Goal: Find specific page/section: Find specific page/section

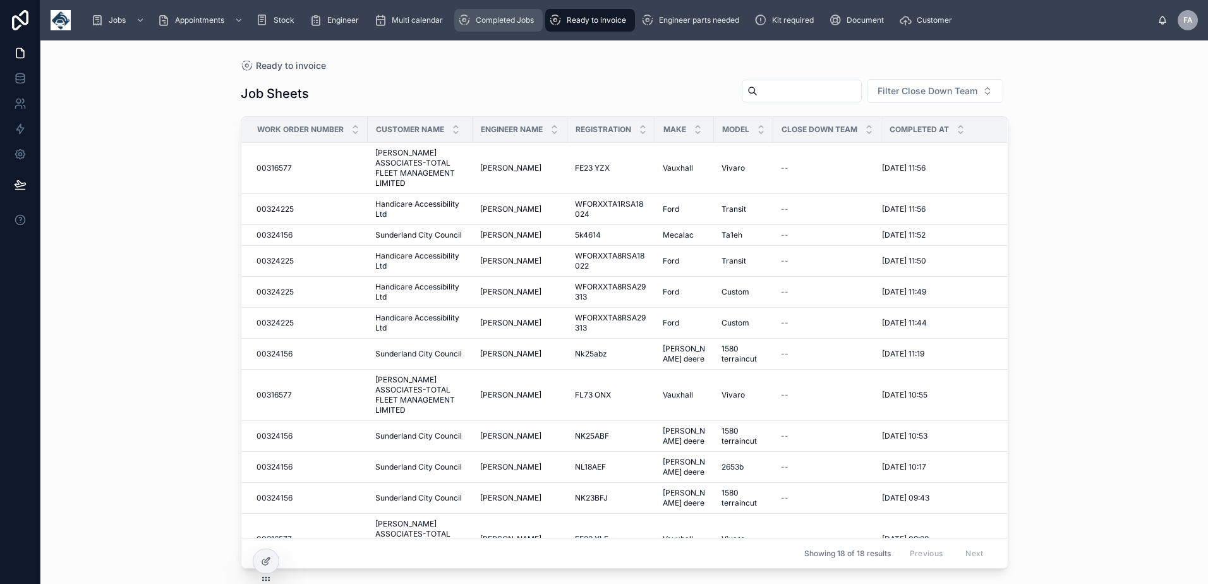
click at [502, 18] on span "Completed Jobs" at bounding box center [505, 20] width 58 height 10
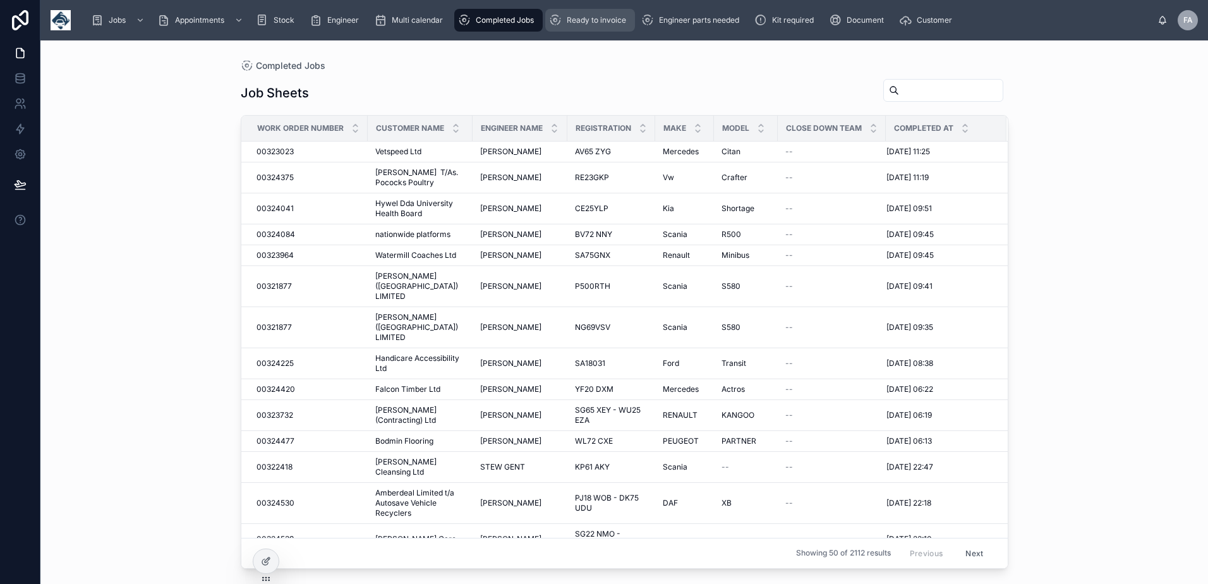
click at [584, 21] on span "Ready to invoice" at bounding box center [596, 20] width 59 height 10
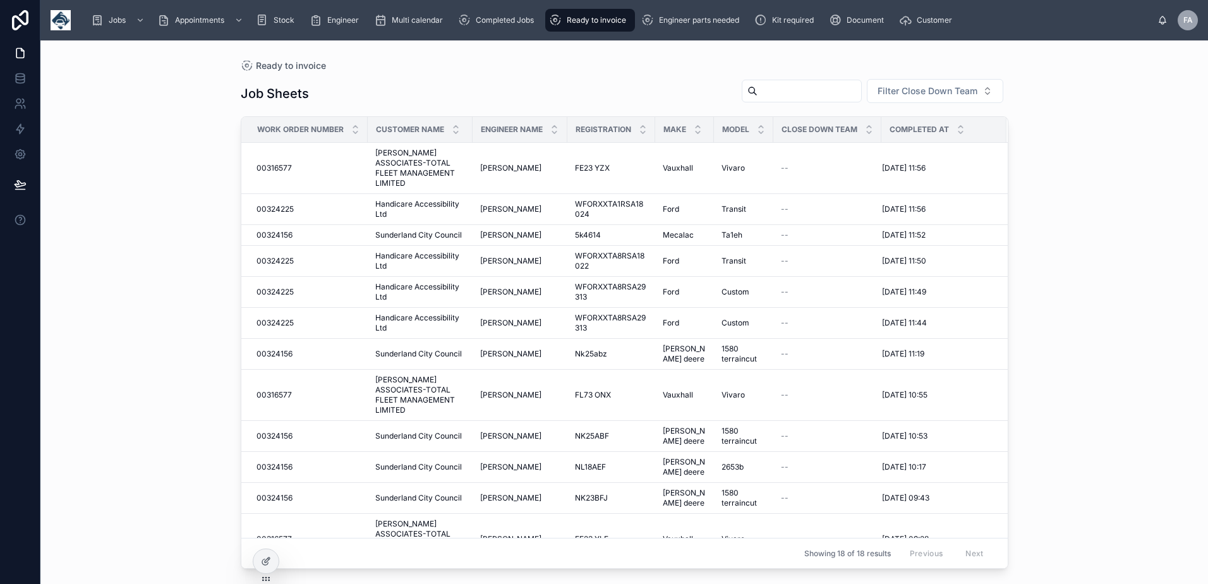
click at [764, 92] on input "text" at bounding box center [810, 91] width 104 height 18
type input "****"
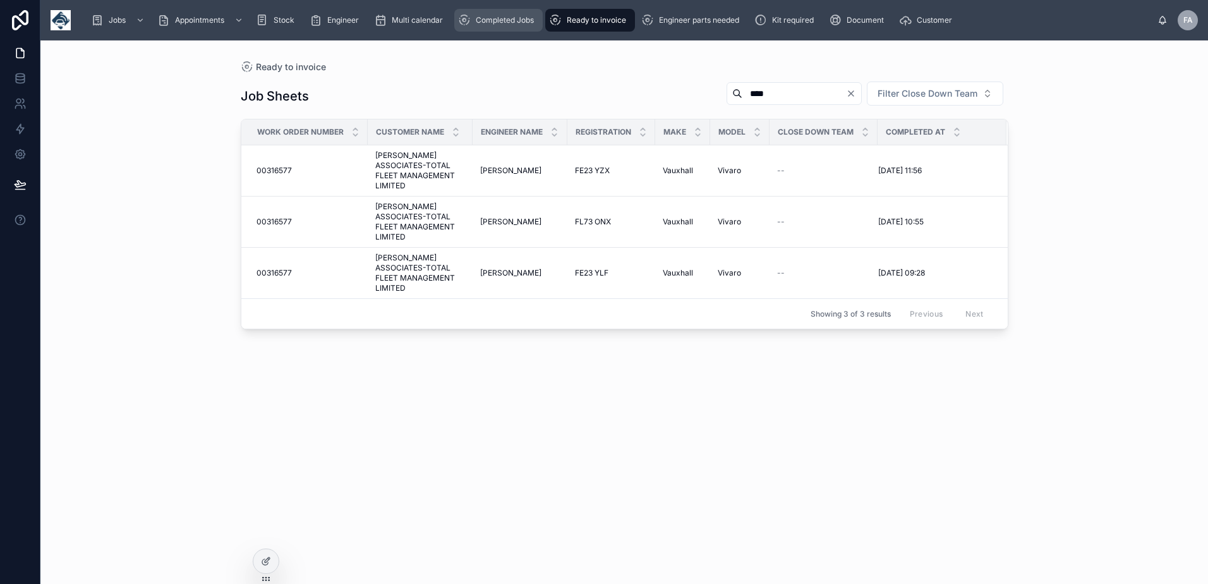
click at [479, 17] on span "Completed Jobs" at bounding box center [505, 20] width 58 height 10
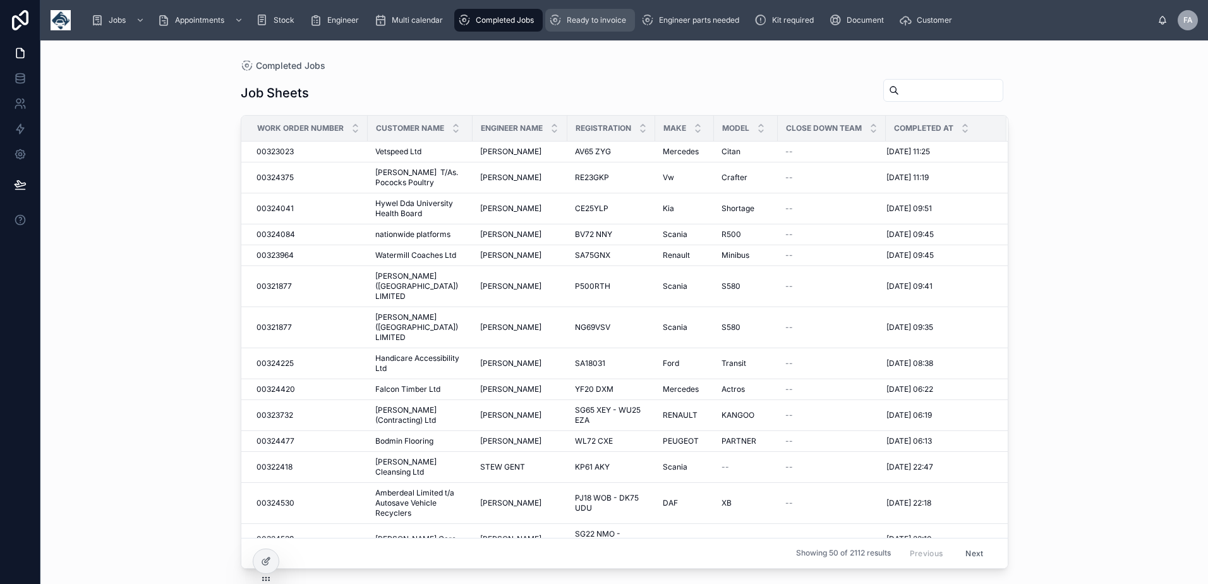
click at [590, 21] on span "Ready to invoice" at bounding box center [596, 20] width 59 height 10
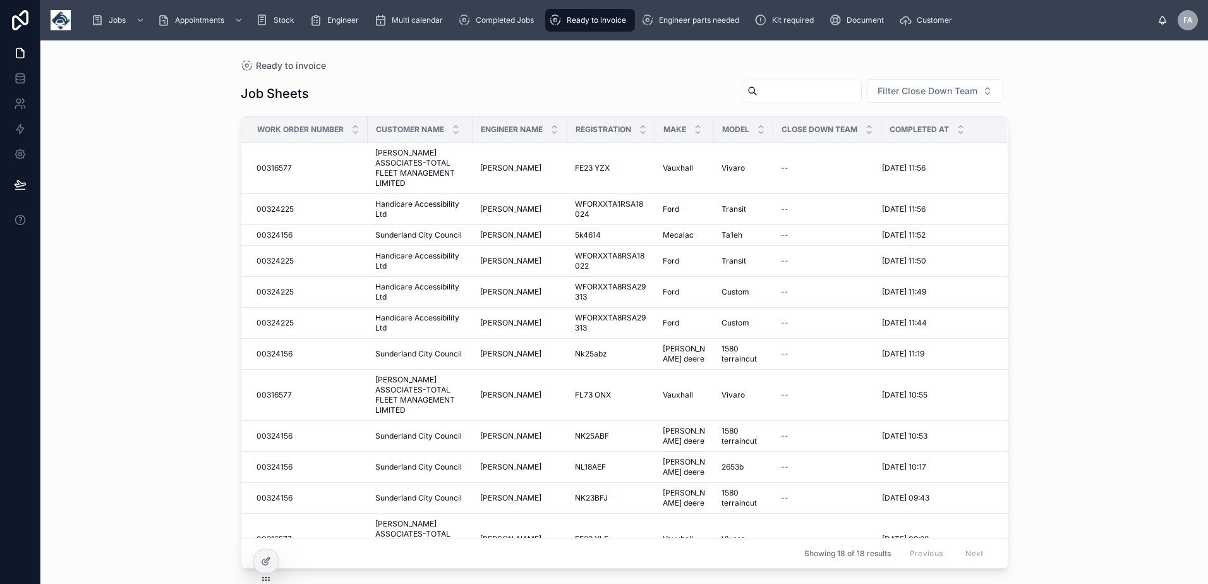
click at [815, 85] on input "text" at bounding box center [810, 91] width 104 height 18
type input "******"
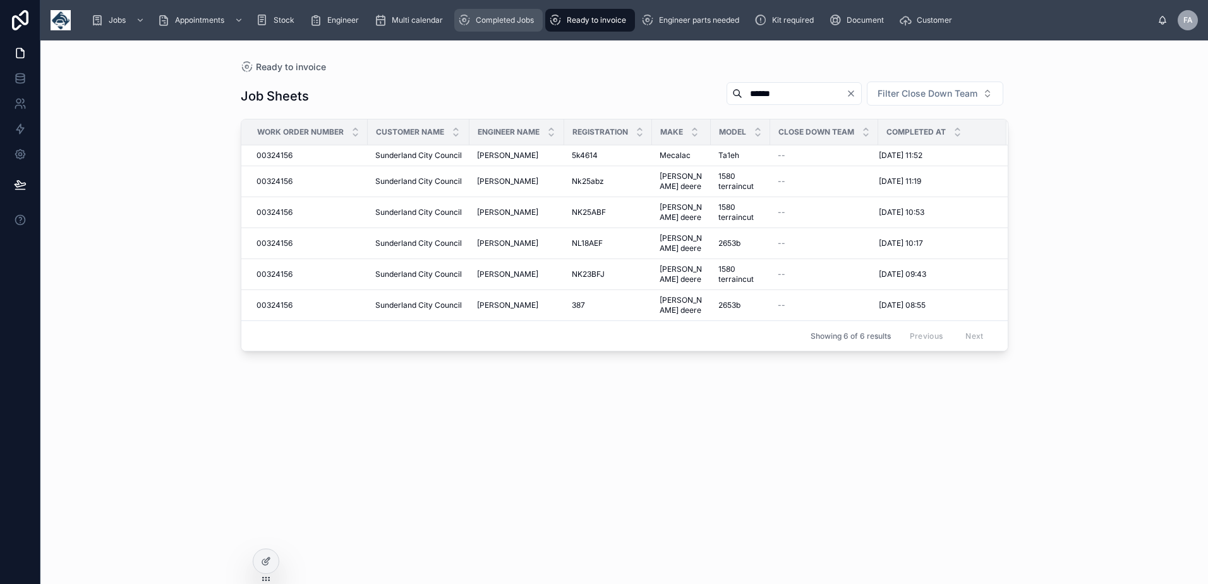
click at [501, 20] on span "Completed Jobs" at bounding box center [505, 20] width 58 height 10
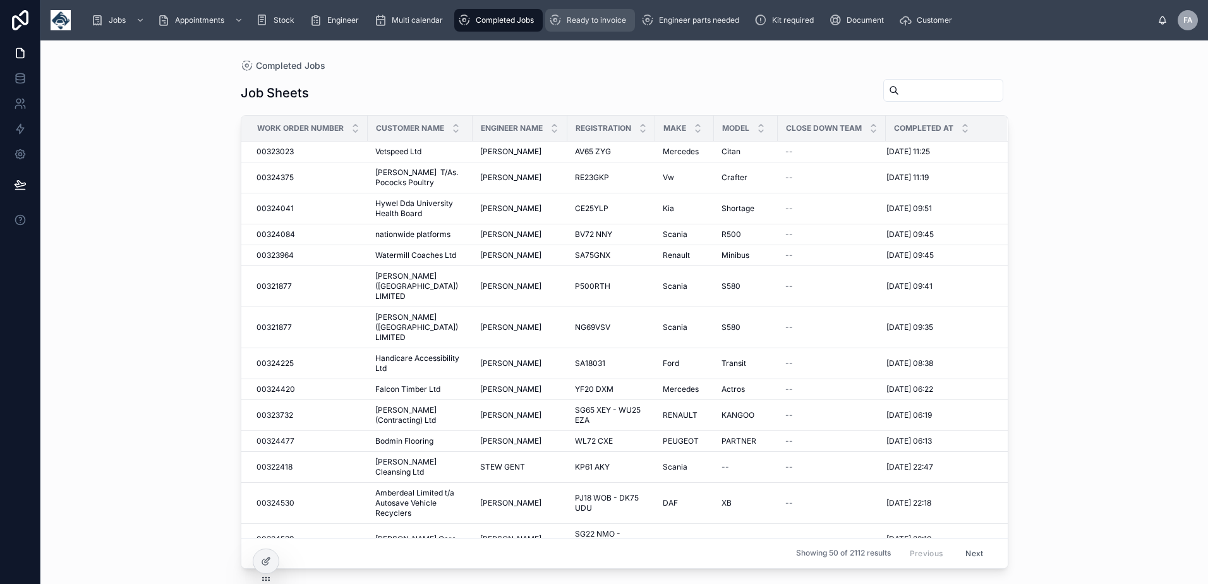
click at [591, 15] on span "Ready to invoice" at bounding box center [596, 20] width 59 height 10
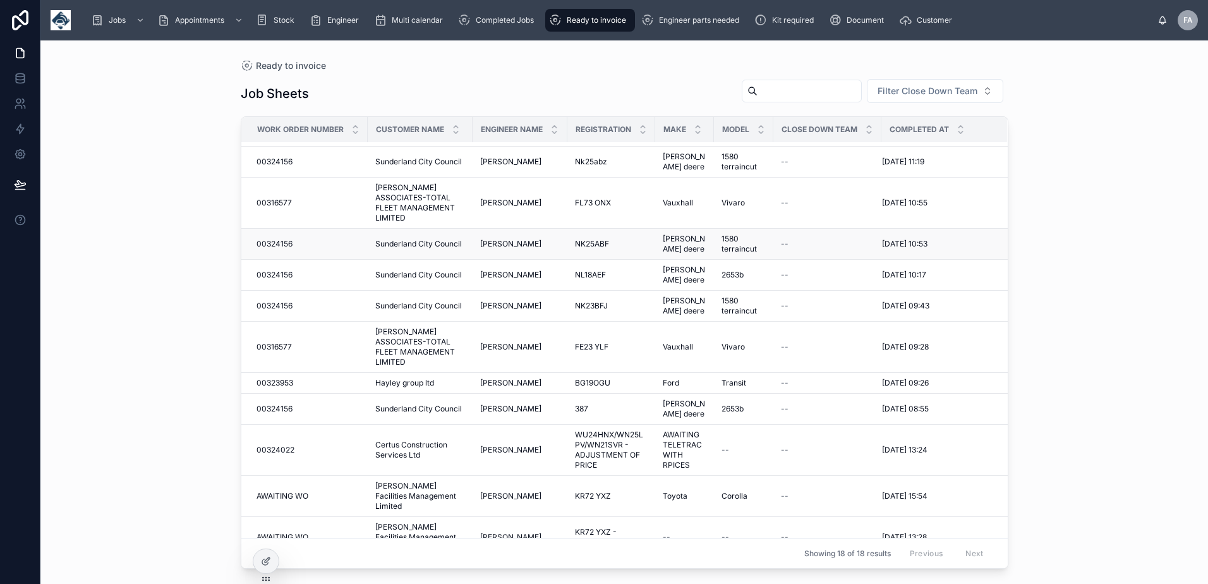
scroll to position [202, 0]
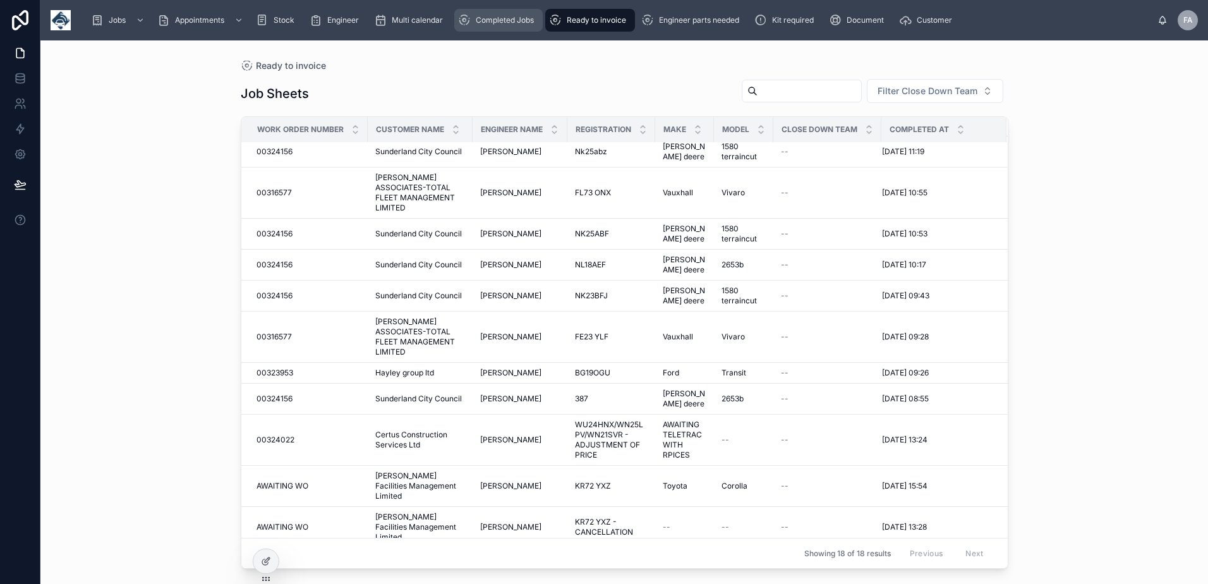
click at [506, 23] on span "Completed Jobs" at bounding box center [505, 20] width 58 height 10
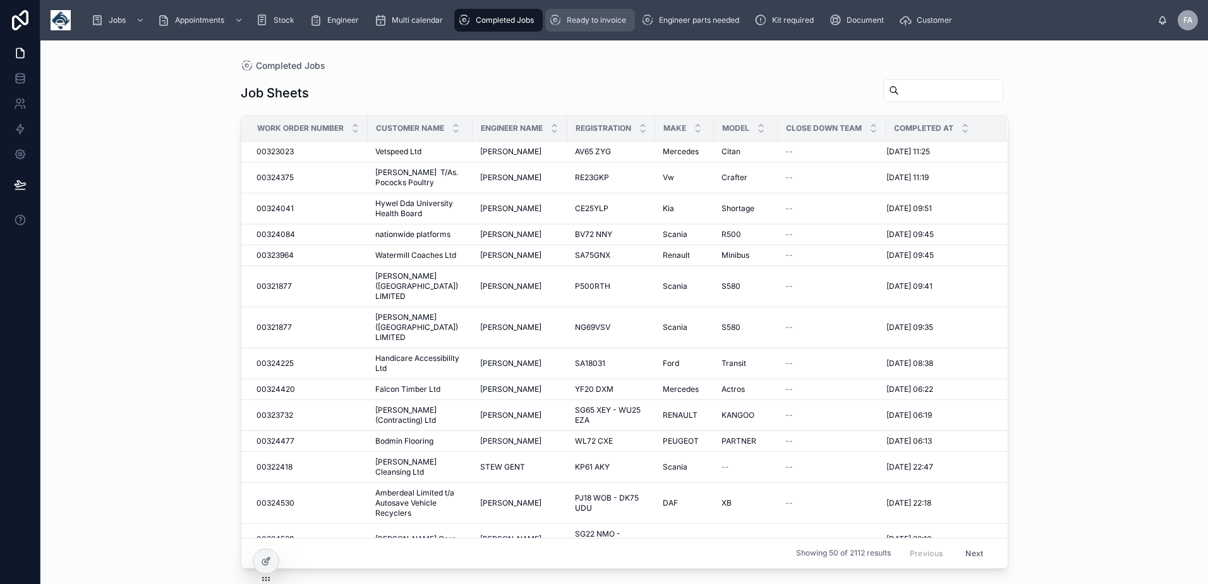
click at [587, 20] on span "Ready to invoice" at bounding box center [596, 20] width 59 height 10
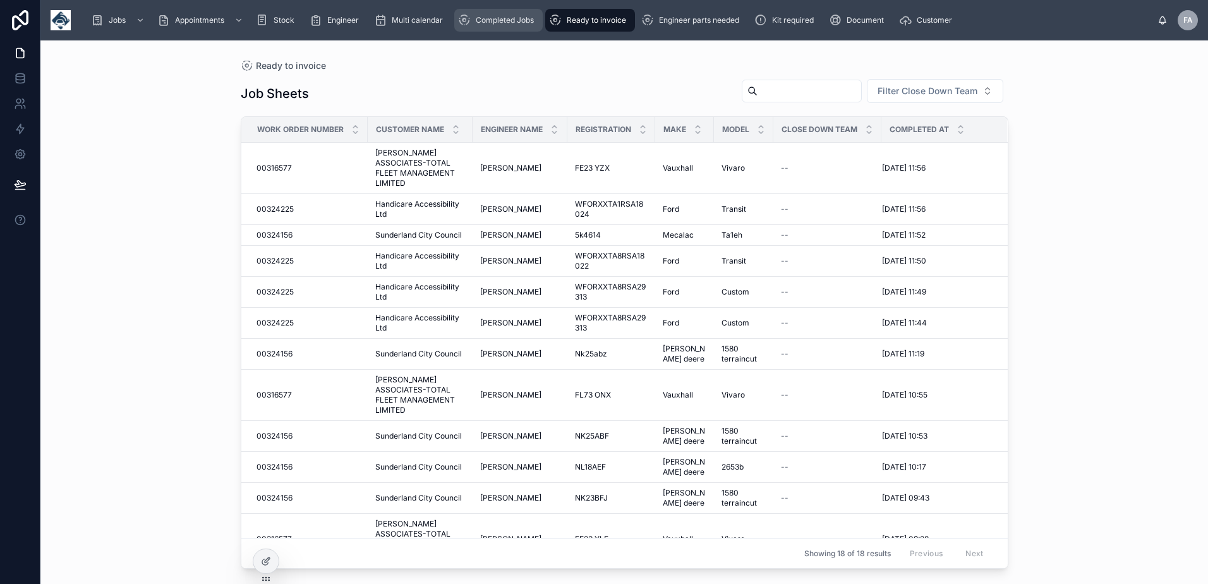
click at [487, 17] on span "Completed Jobs" at bounding box center [505, 20] width 58 height 10
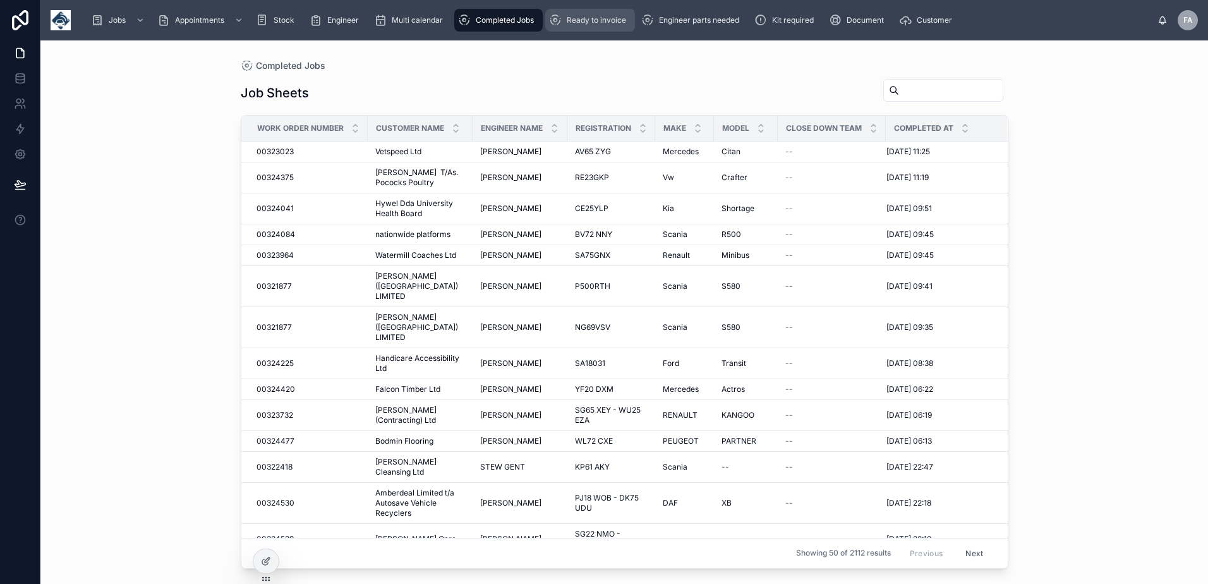
click at [592, 23] on span "Ready to invoice" at bounding box center [596, 20] width 59 height 10
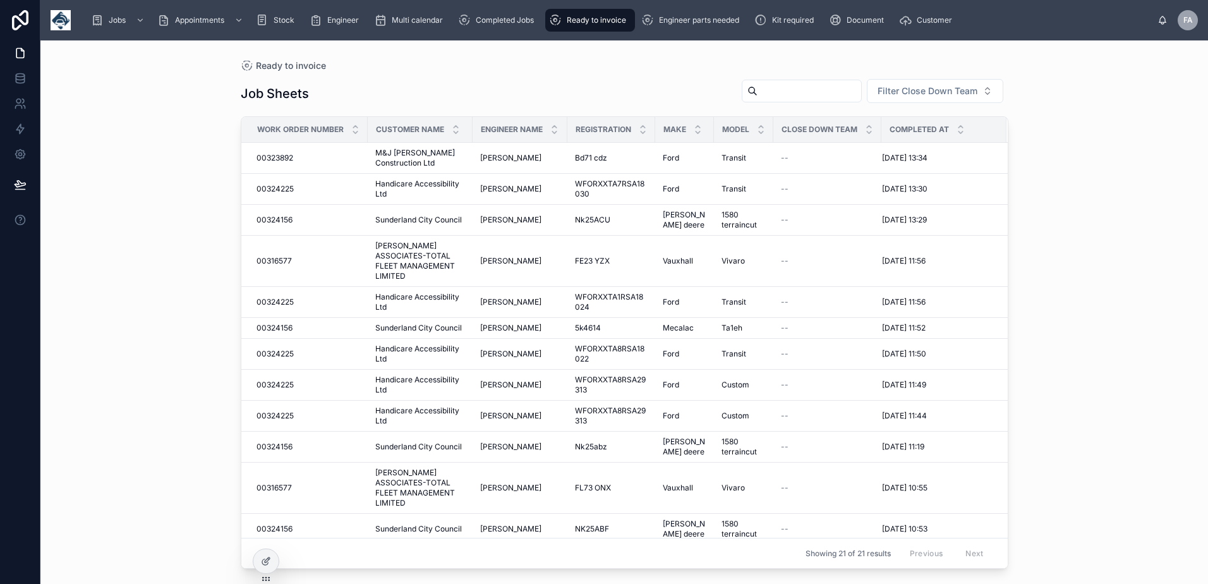
click at [860, 432] on td "--" at bounding box center [828, 447] width 108 height 31
drag, startPoint x: 270, startPoint y: 161, endPoint x: 277, endPoint y: 152, distance: 11.2
click at [270, 161] on span "00323892" at bounding box center [275, 158] width 37 height 10
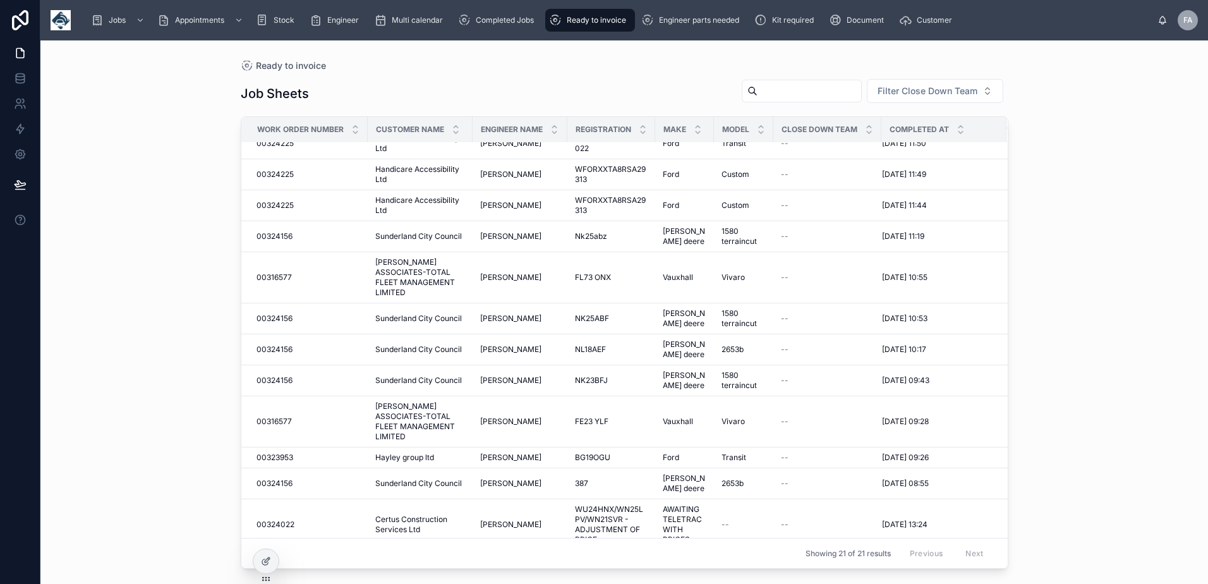
scroll to position [253, 0]
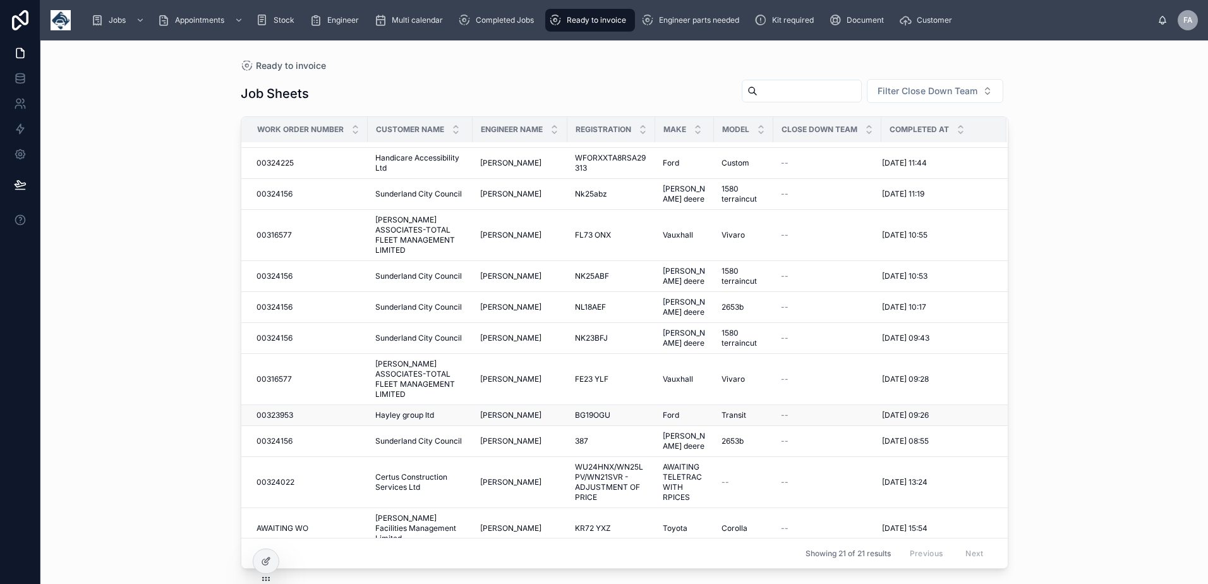
click at [281, 410] on span "00323953" at bounding box center [275, 415] width 37 height 10
click at [495, 25] on div "Completed Jobs" at bounding box center [498, 20] width 81 height 20
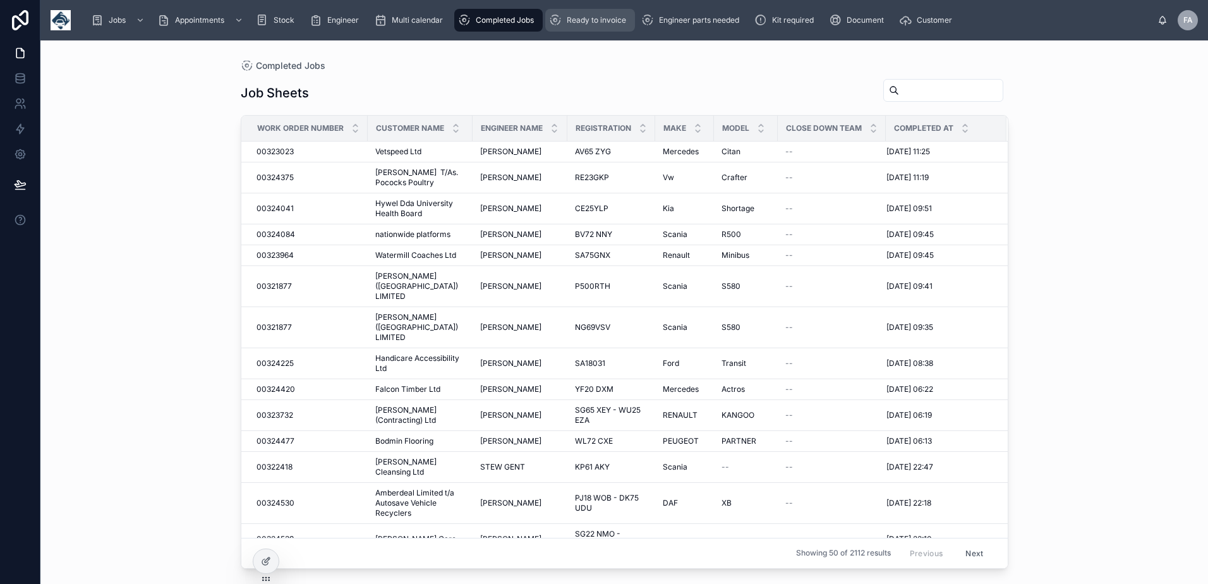
click at [588, 20] on span "Ready to invoice" at bounding box center [596, 20] width 59 height 10
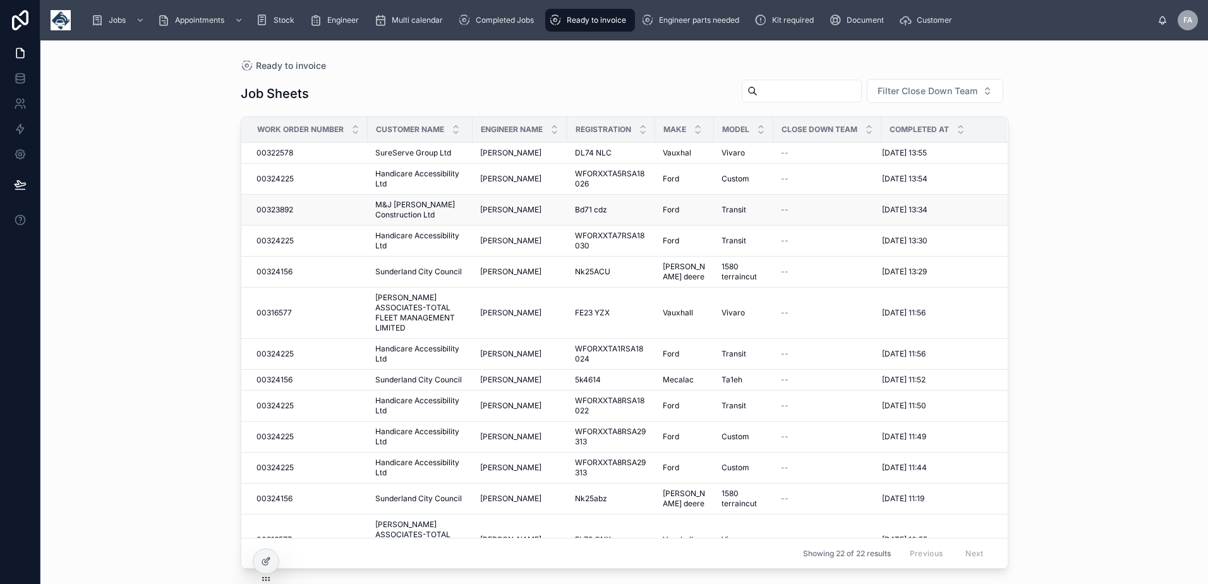
click at [272, 209] on span "00323892" at bounding box center [275, 210] width 37 height 10
click at [758, 93] on input "text" at bounding box center [810, 91] width 104 height 18
type input "******"
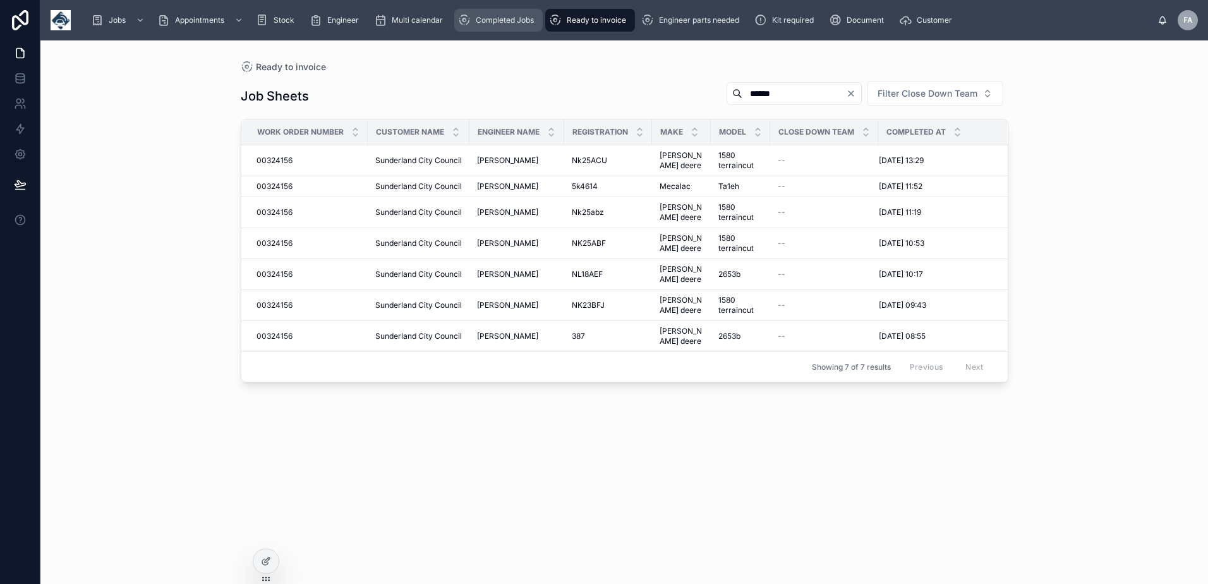
click at [516, 18] on span "Completed Jobs" at bounding box center [505, 20] width 58 height 10
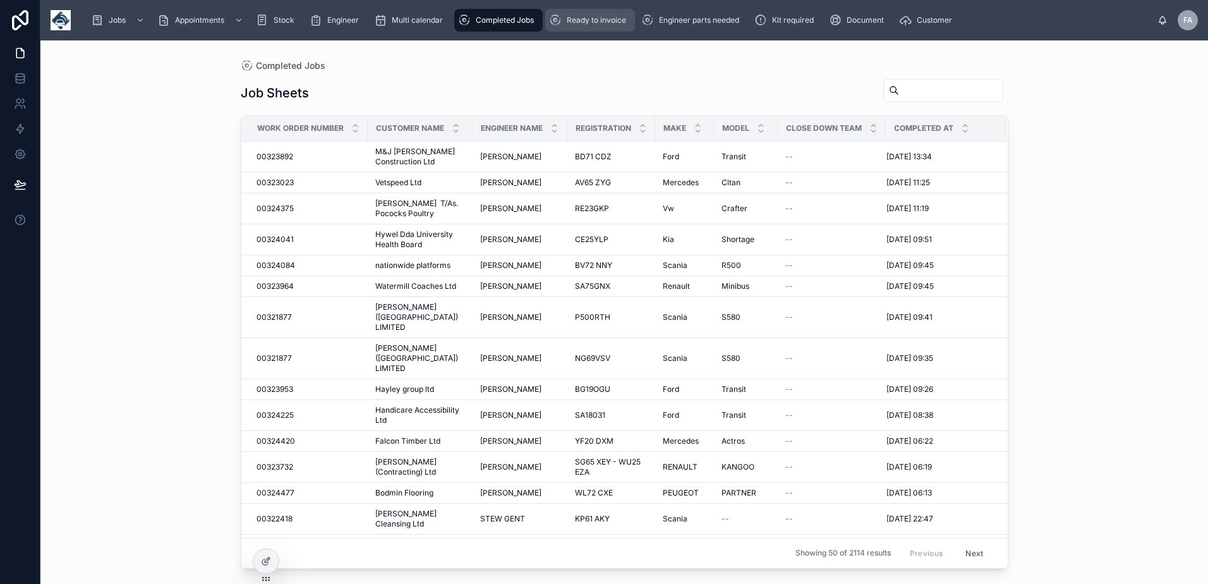
click at [592, 23] on span "Ready to invoice" at bounding box center [596, 20] width 59 height 10
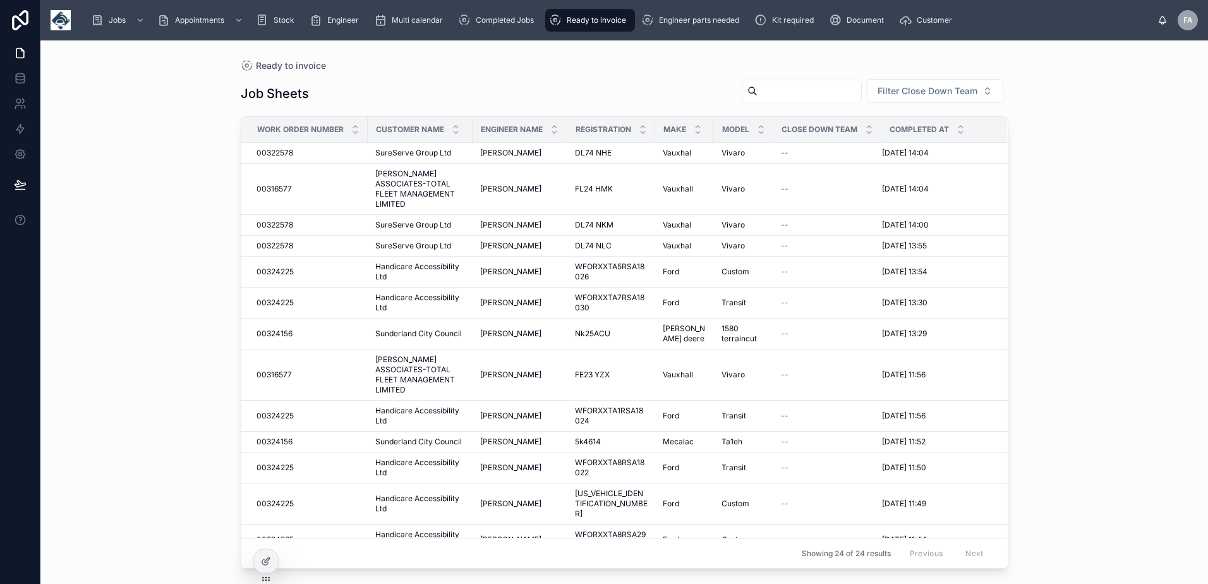
click at [779, 94] on input "text" at bounding box center [810, 91] width 104 height 18
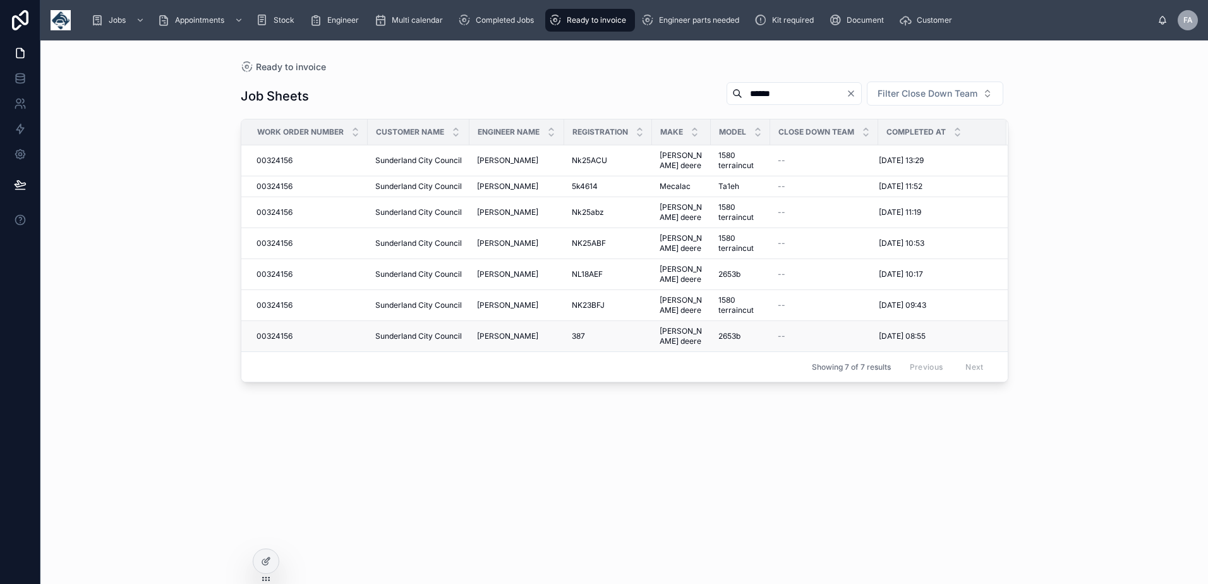
click at [282, 331] on span "00324156" at bounding box center [275, 336] width 36 height 10
click at [284, 300] on span "00324156" at bounding box center [275, 305] width 36 height 10
click at [283, 269] on span "00324156" at bounding box center [275, 274] width 36 height 10
click at [283, 245] on span "00324156" at bounding box center [275, 243] width 36 height 10
click at [283, 211] on span "00324156" at bounding box center [275, 212] width 36 height 10
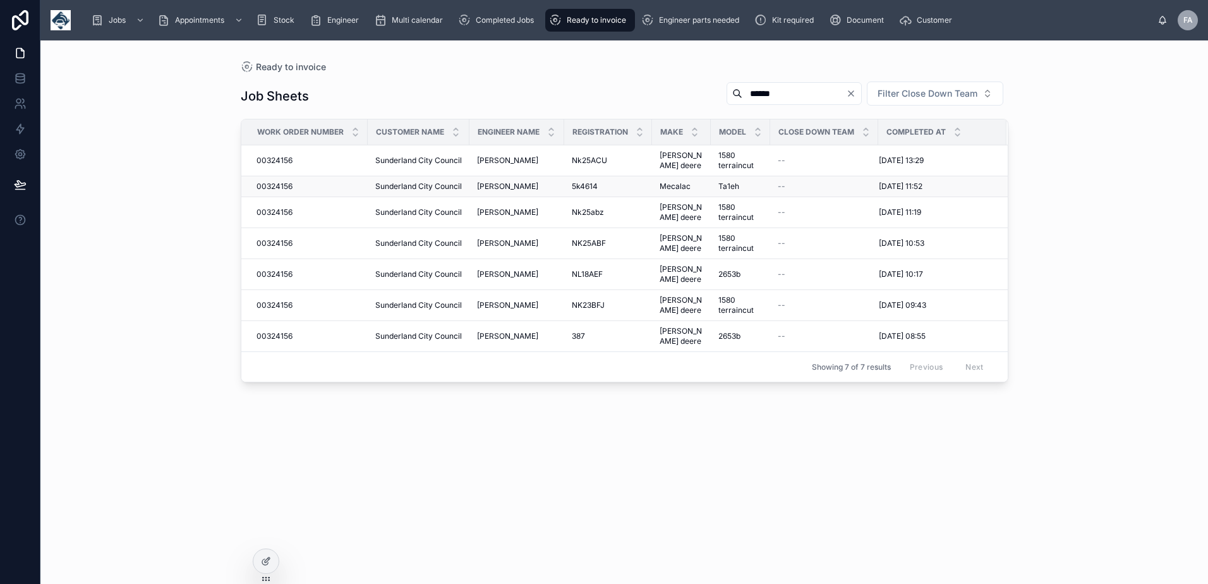
click at [282, 182] on span "00324156" at bounding box center [275, 186] width 36 height 10
click at [276, 157] on span "00324156" at bounding box center [275, 160] width 36 height 10
click at [475, 88] on div "Job Sheets ****** Filter Close Down Team" at bounding box center [625, 96] width 768 height 30
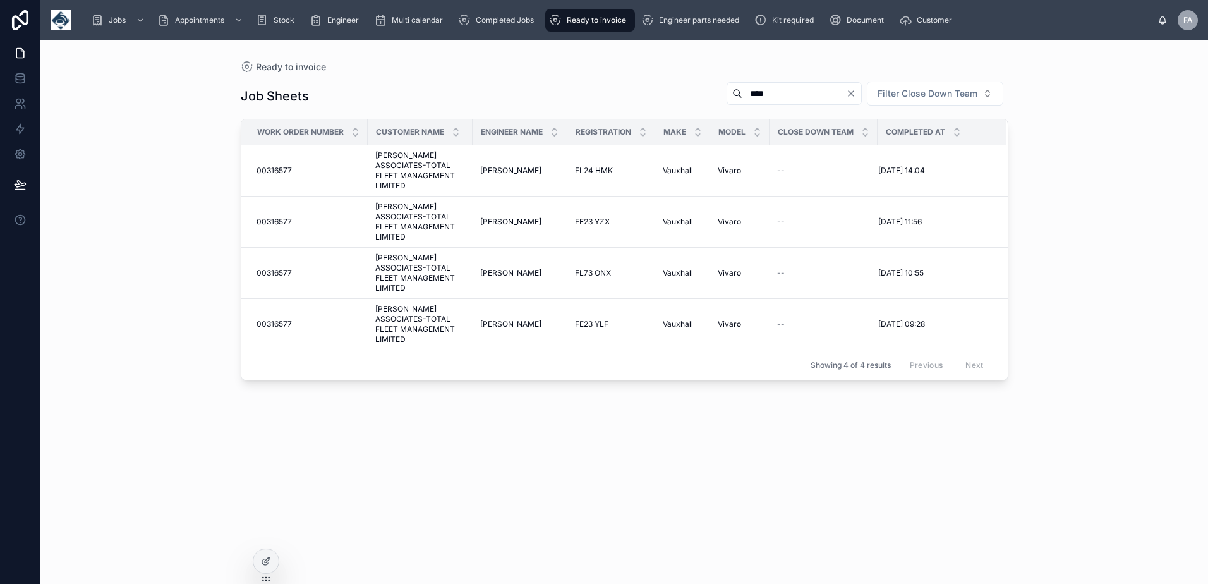
drag, startPoint x: 759, startPoint y: 90, endPoint x: 476, endPoint y: 95, distance: 283.2
click at [490, 99] on div "Job Sheets **** Filter Close Down Team" at bounding box center [625, 96] width 768 height 30
type input "******"
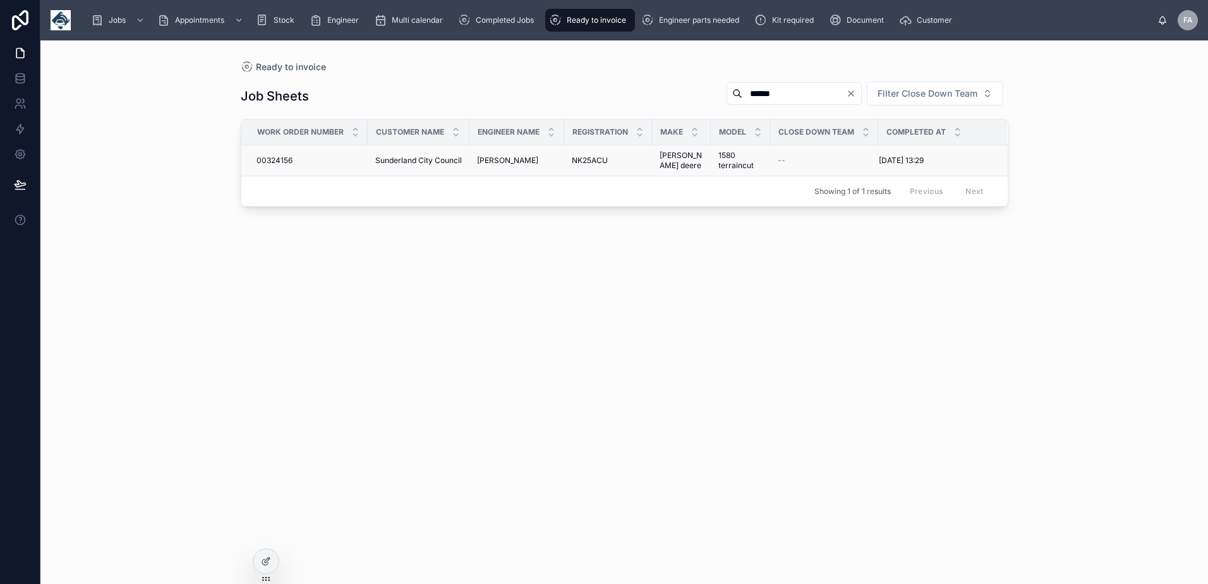
click at [284, 162] on span "00324156" at bounding box center [275, 160] width 36 height 10
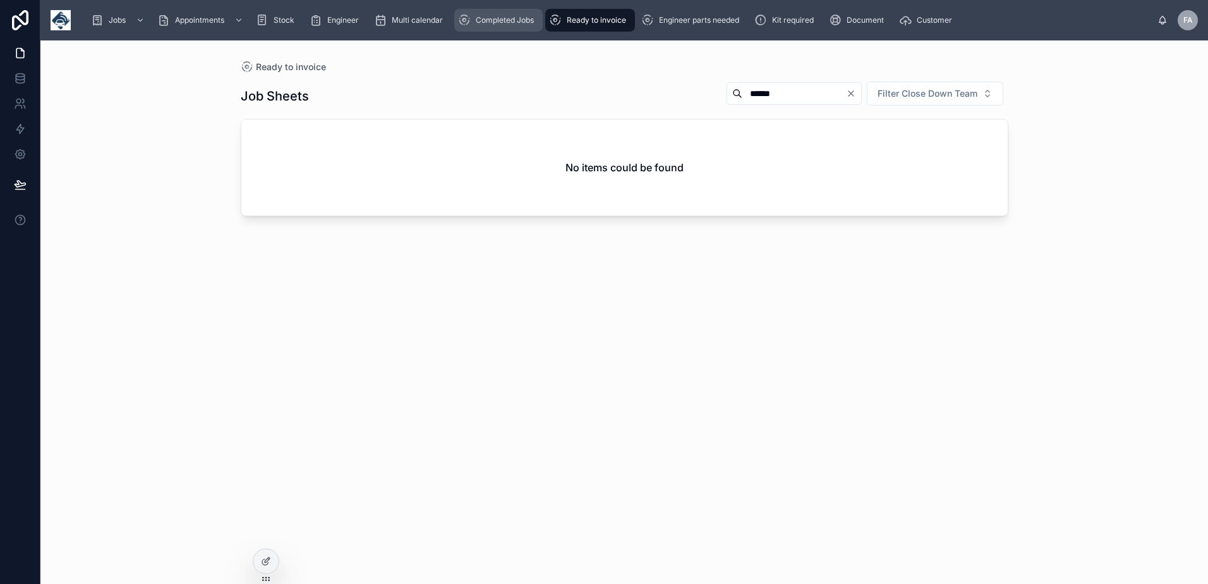
click at [494, 15] on div "Completed Jobs" at bounding box center [498, 20] width 81 height 20
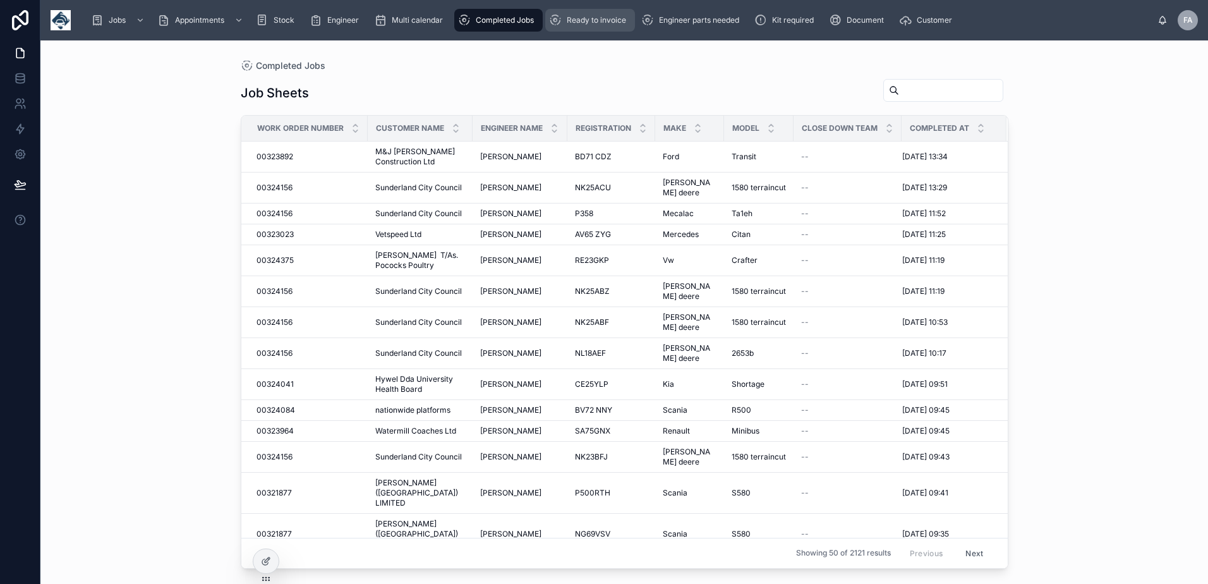
click at [597, 26] on div "Ready to invoice" at bounding box center [590, 20] width 82 height 20
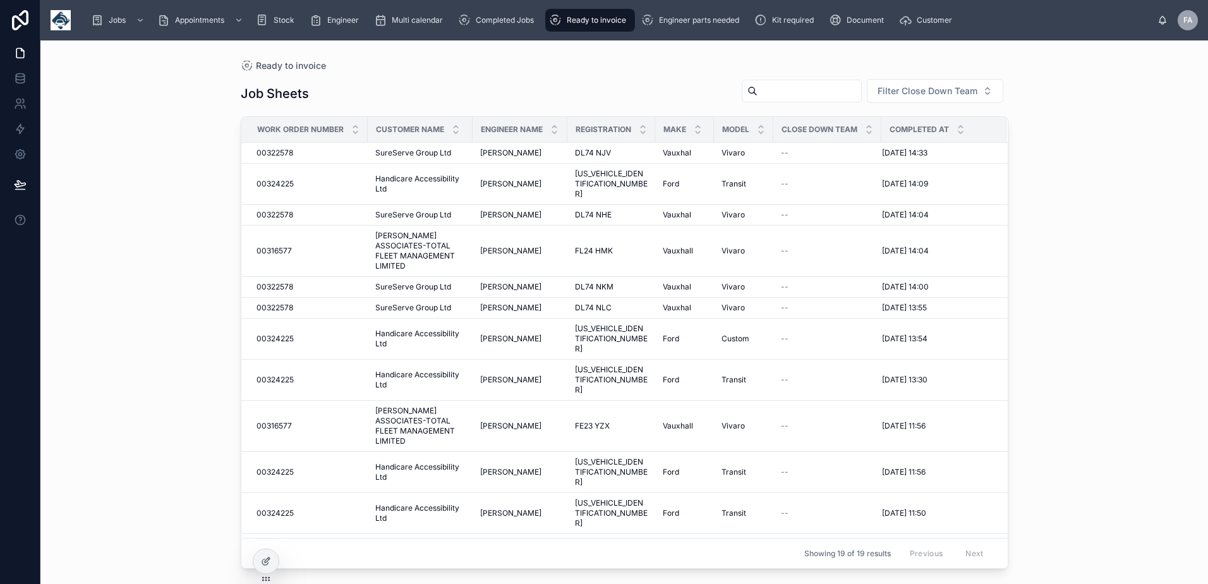
click at [798, 91] on input "text" at bounding box center [810, 91] width 104 height 18
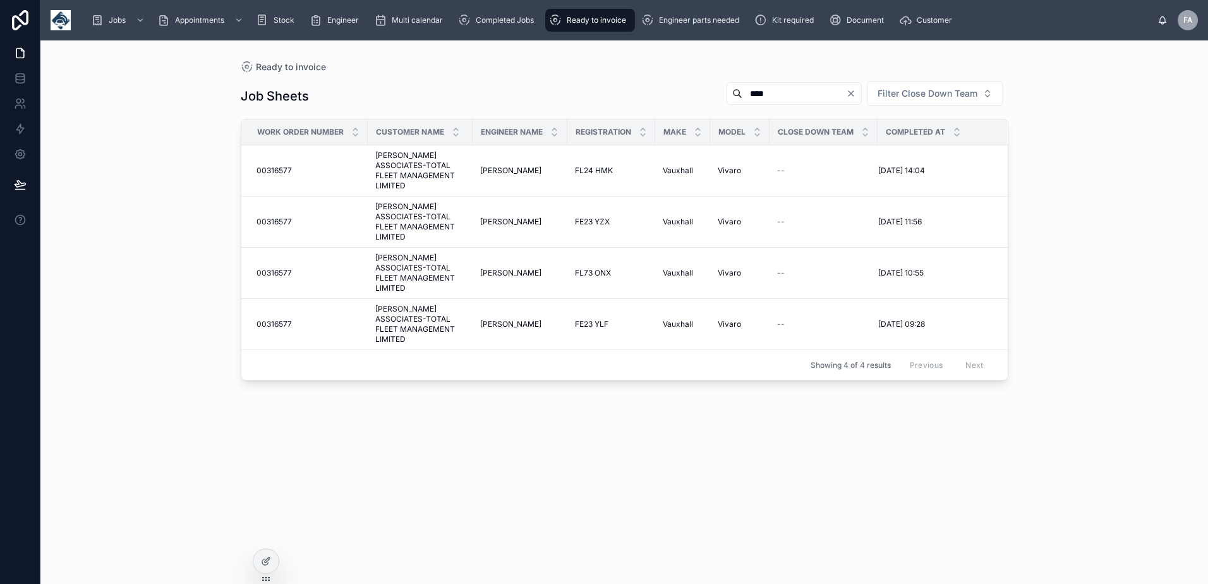
type input "****"
click at [278, 326] on span "00316577" at bounding box center [274, 324] width 35 height 10
click at [276, 272] on span "00316577" at bounding box center [274, 273] width 35 height 10
click at [271, 217] on span "00316577" at bounding box center [274, 222] width 35 height 10
click at [277, 167] on span "00316577" at bounding box center [274, 171] width 35 height 10
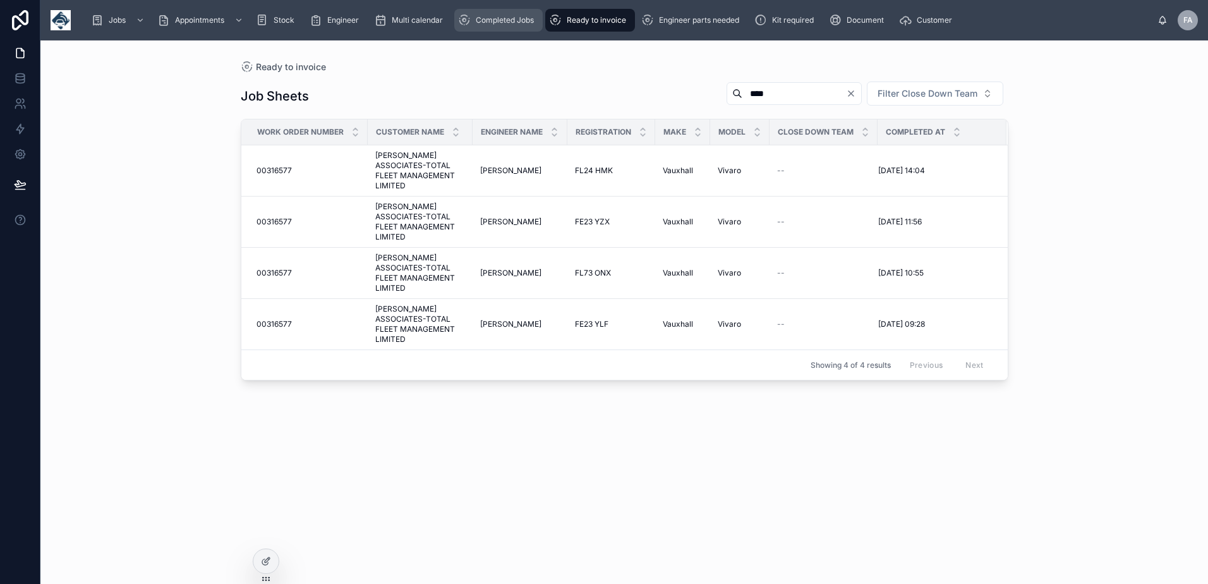
click at [495, 13] on div "Completed Jobs" at bounding box center [498, 20] width 81 height 20
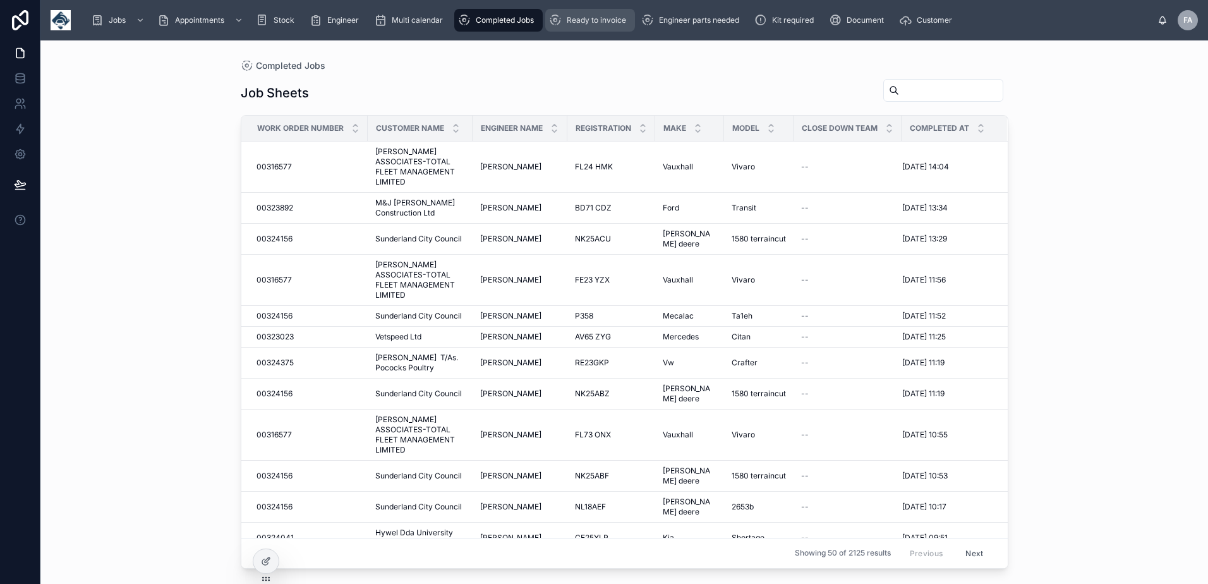
click at [587, 26] on div "Ready to invoice" at bounding box center [590, 20] width 82 height 20
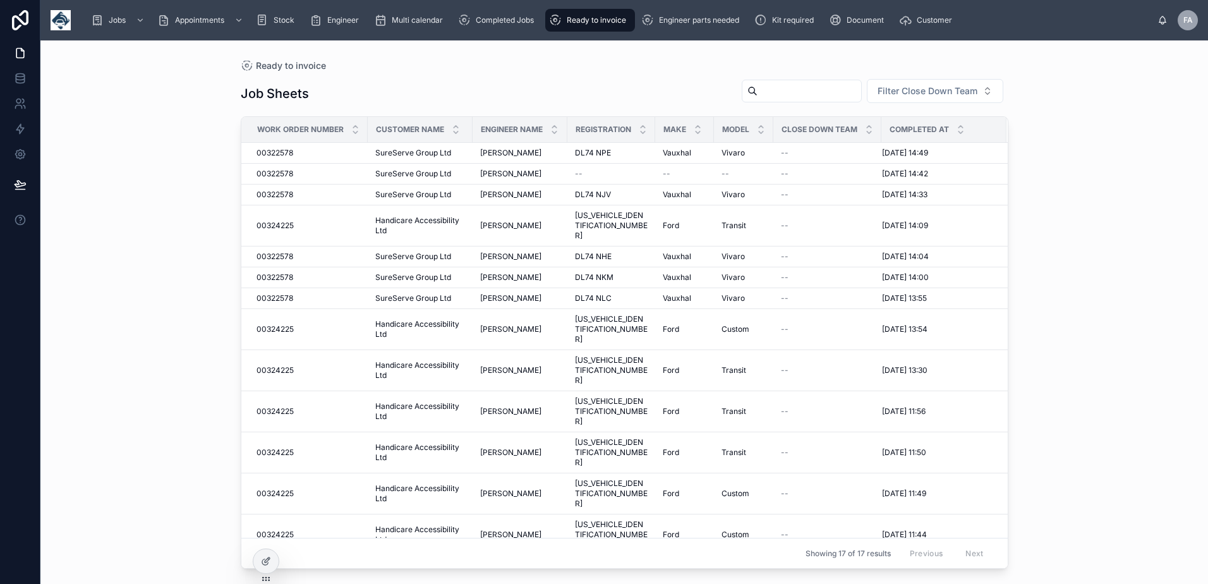
click at [770, 95] on input "text" at bounding box center [810, 91] width 104 height 18
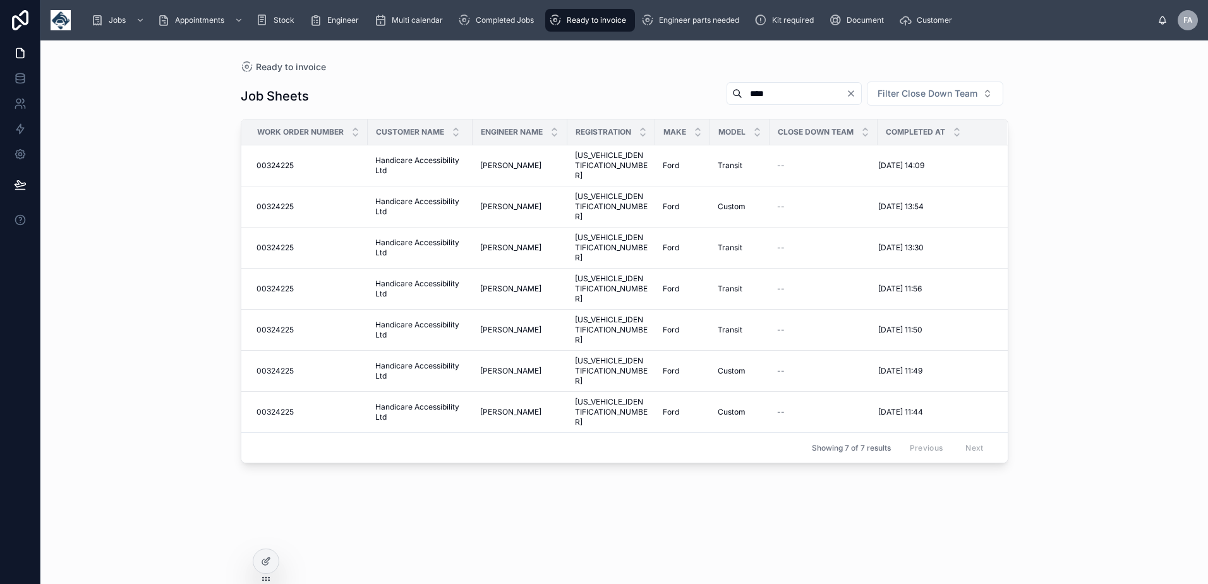
type input "****"
click at [511, 23] on span "Completed Jobs" at bounding box center [505, 20] width 58 height 10
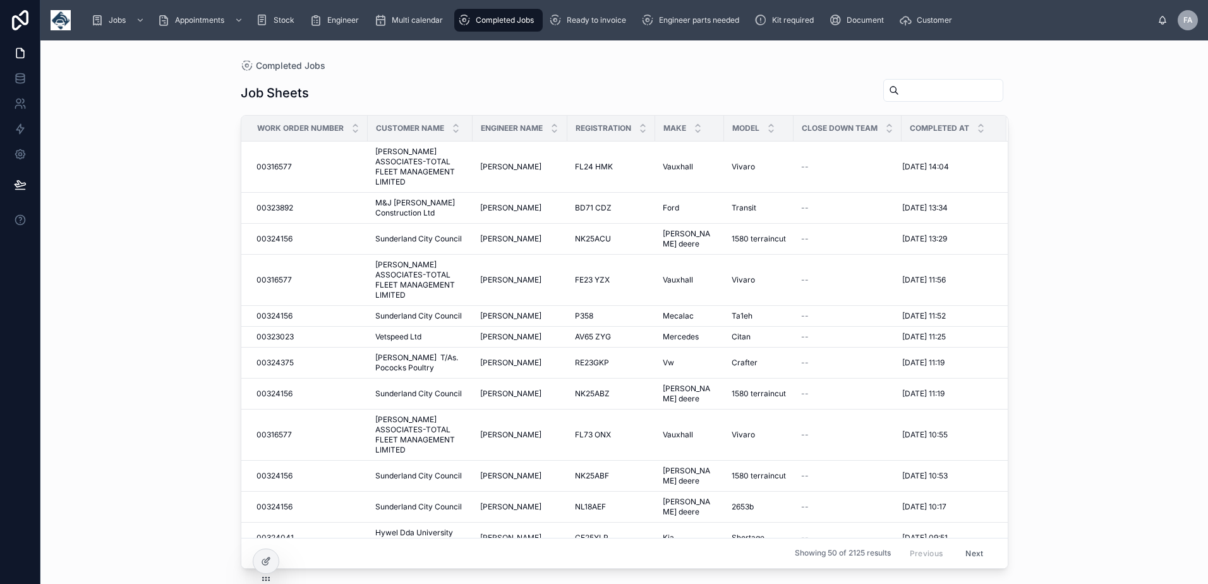
click at [907, 88] on input "text" at bounding box center [951, 91] width 104 height 18
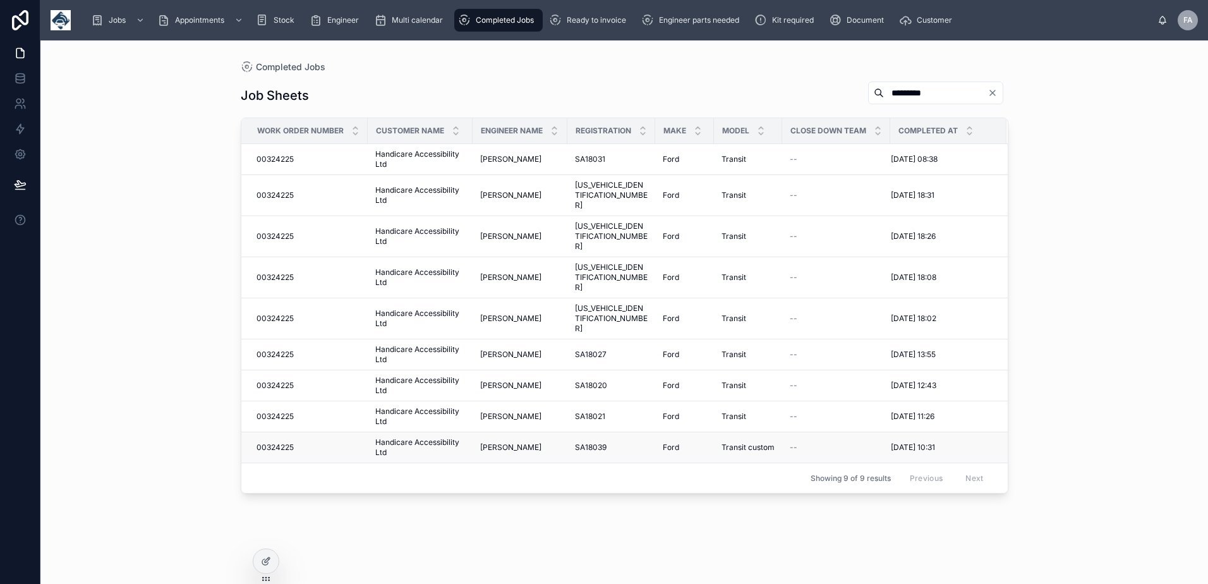
type input "*********"
click at [277, 442] on span "00324225" at bounding box center [275, 447] width 37 height 10
click at [277, 411] on span "00324225" at bounding box center [275, 416] width 37 height 10
click at [278, 380] on span "00324225" at bounding box center [275, 385] width 37 height 10
click at [280, 350] on span "00324225" at bounding box center [275, 355] width 37 height 10
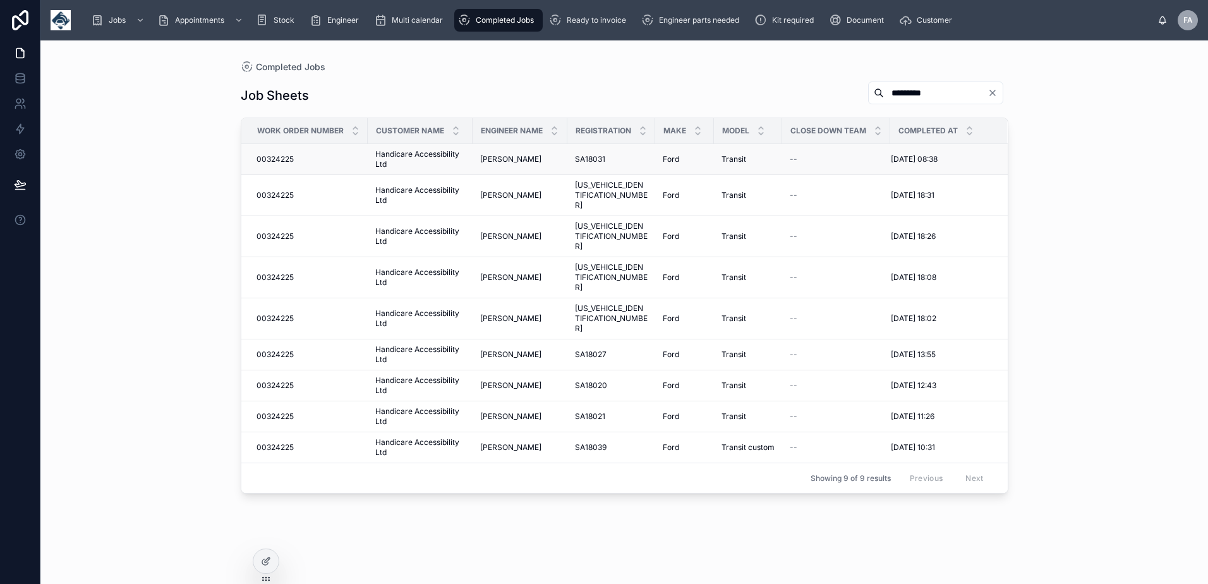
click at [284, 158] on span "00324225" at bounding box center [275, 159] width 37 height 10
click at [592, 14] on div "Ready to invoice" at bounding box center [590, 20] width 82 height 20
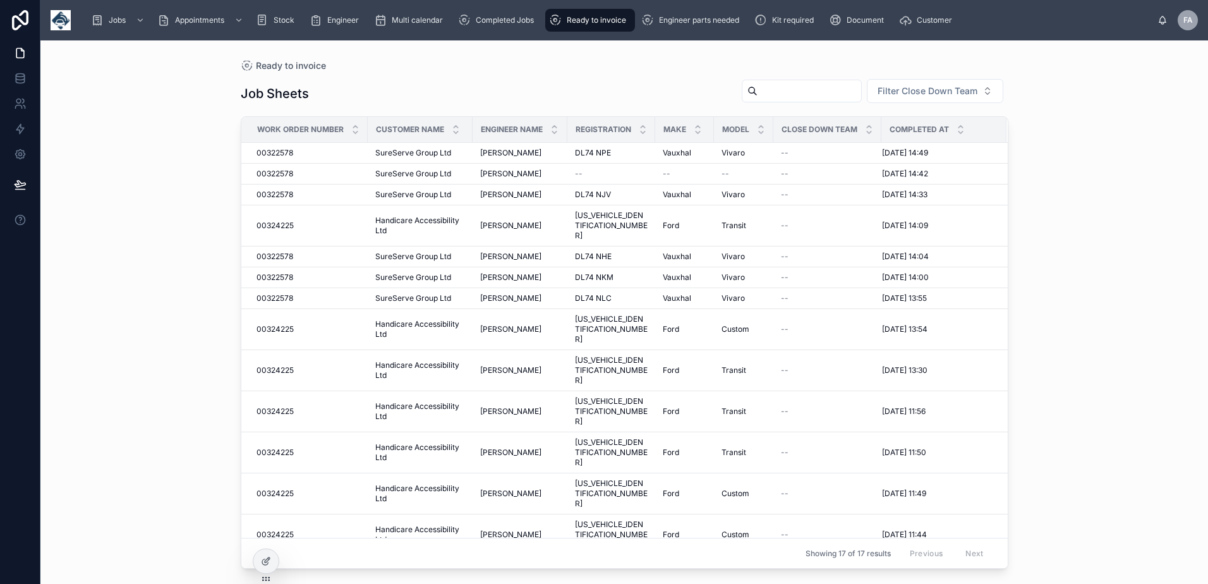
click at [777, 92] on input "text" at bounding box center [810, 91] width 104 height 18
type input "*****"
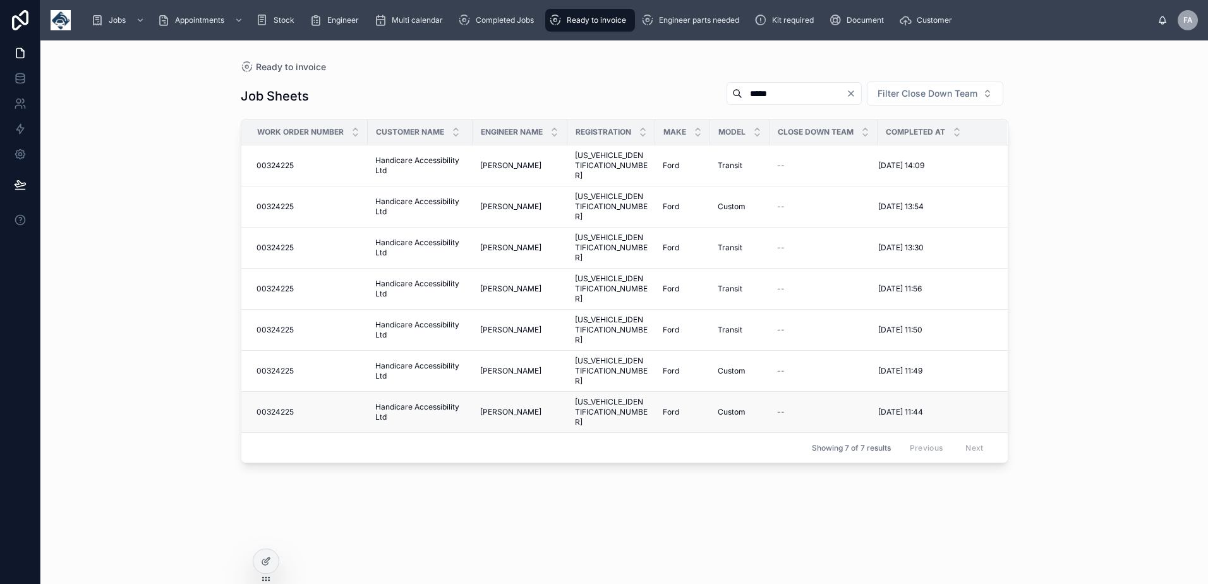
click at [274, 392] on td "00324225 00324225" at bounding box center [304, 412] width 126 height 41
click at [276, 407] on span "00324225" at bounding box center [275, 412] width 37 height 10
click at [281, 366] on span "00324225" at bounding box center [275, 371] width 37 height 10
click at [281, 325] on span "00324225" at bounding box center [275, 330] width 37 height 10
click at [277, 284] on span "00324225" at bounding box center [275, 289] width 37 height 10
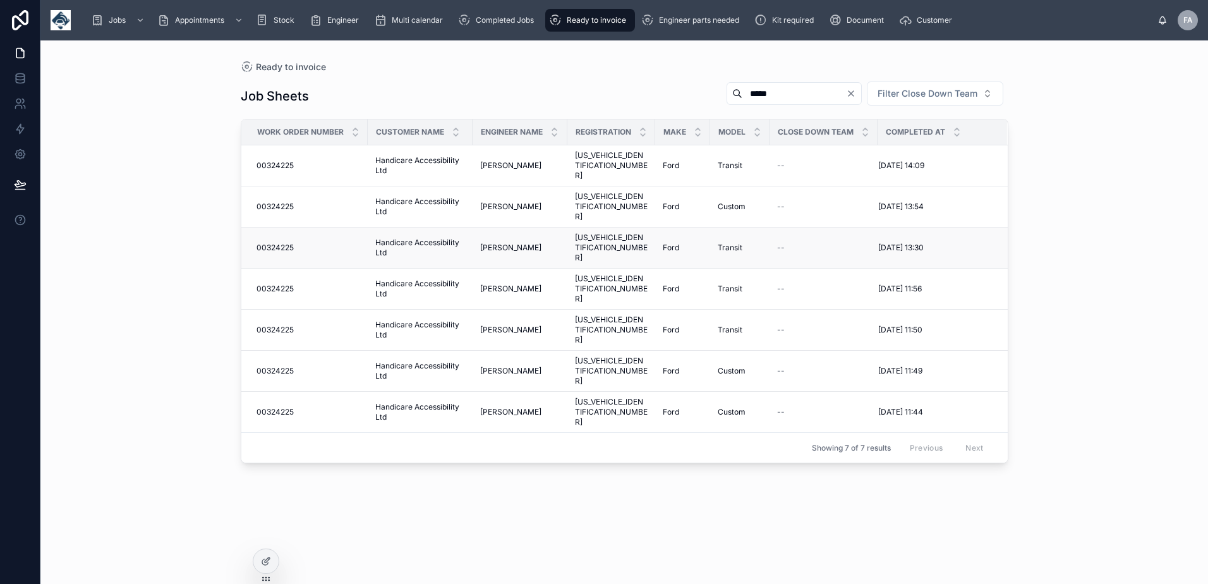
click at [277, 243] on span "00324225" at bounding box center [275, 248] width 37 height 10
click at [279, 202] on span "00324225" at bounding box center [275, 207] width 37 height 10
click at [279, 161] on span "00324225" at bounding box center [275, 166] width 37 height 10
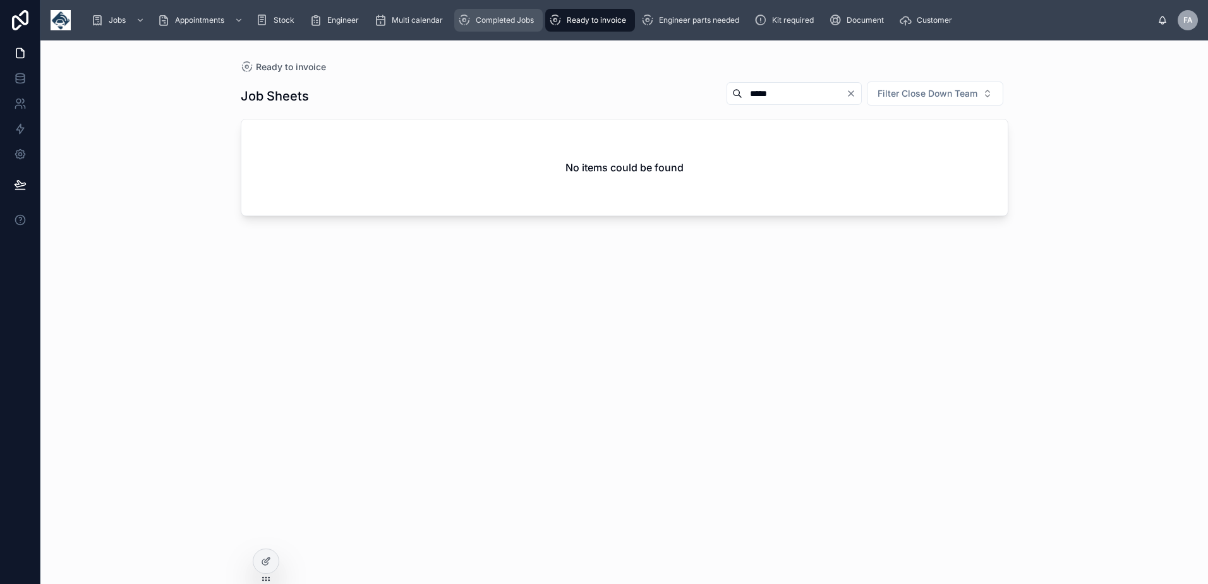
drag, startPoint x: 487, startPoint y: 18, endPoint x: 471, endPoint y: 0, distance: 23.8
click at [487, 18] on span "Completed Jobs" at bounding box center [505, 20] width 58 height 10
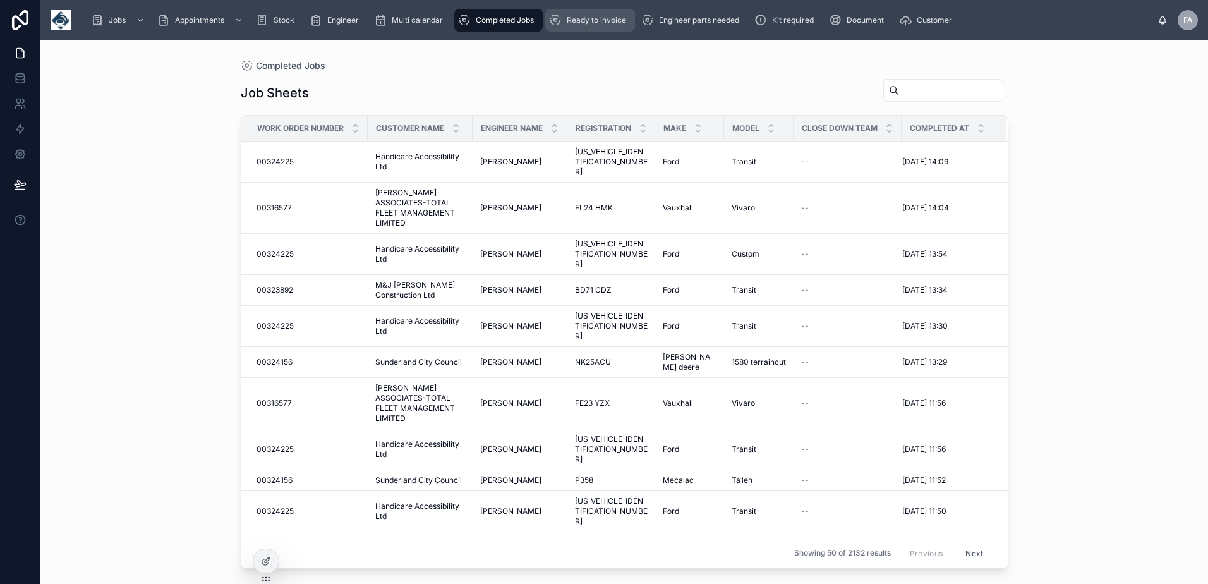
click at [597, 23] on span "Ready to invoice" at bounding box center [596, 20] width 59 height 10
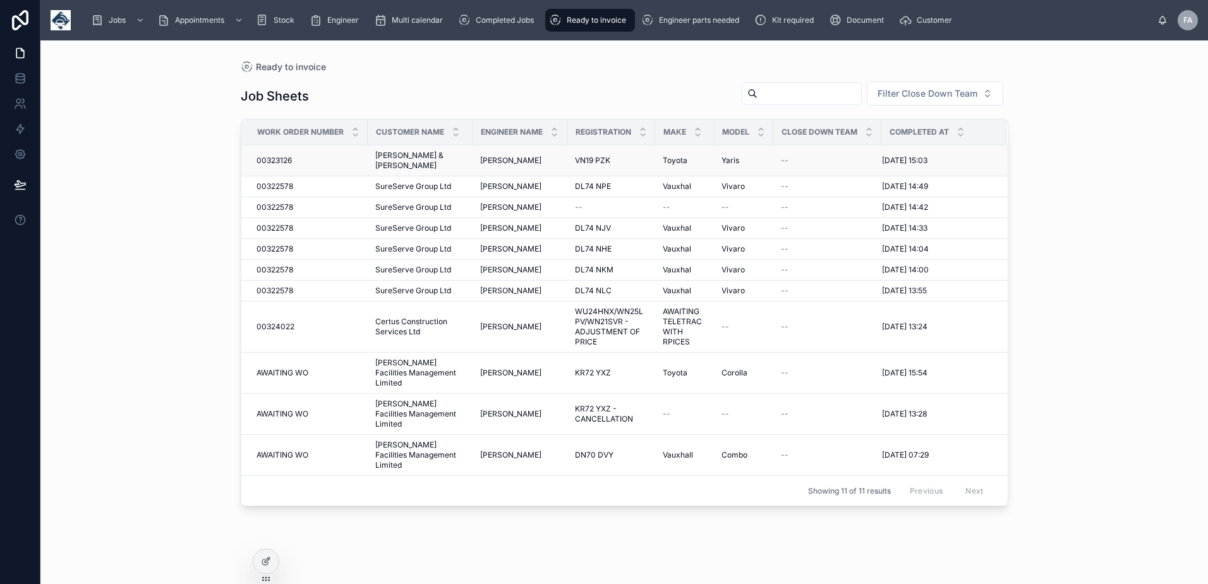
click at [271, 155] on span "00323126" at bounding box center [274, 160] width 35 height 10
click at [507, 20] on span "Completed Jobs" at bounding box center [505, 20] width 58 height 10
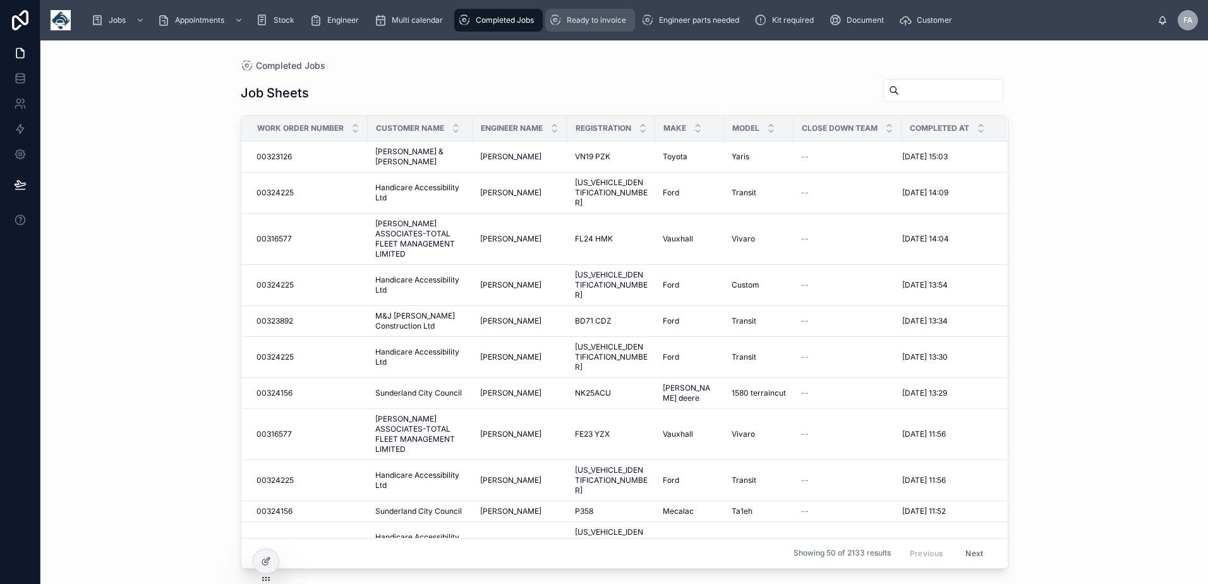
click at [582, 16] on span "Ready to invoice" at bounding box center [596, 20] width 59 height 10
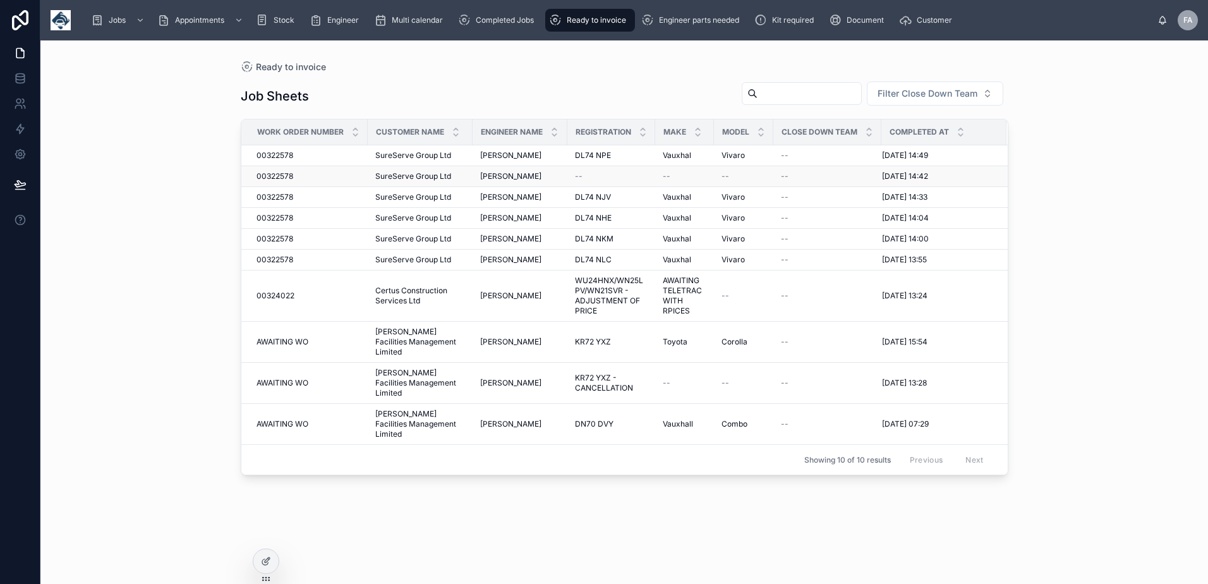
click at [270, 174] on span "00322578" at bounding box center [275, 176] width 37 height 10
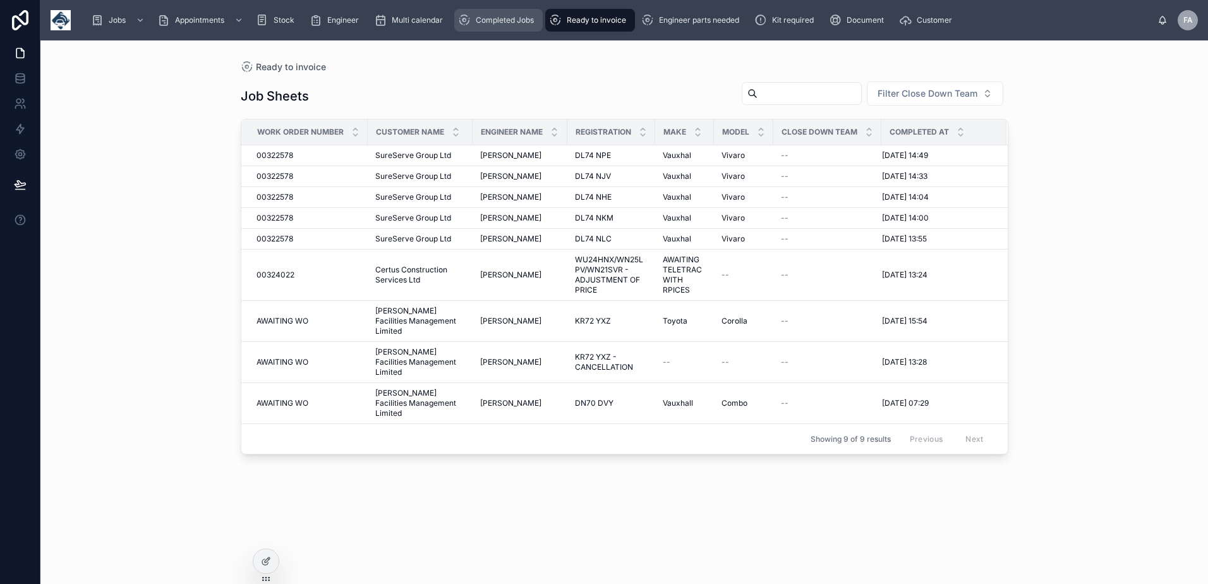
click at [501, 27] on div "Completed Jobs" at bounding box center [498, 20] width 81 height 20
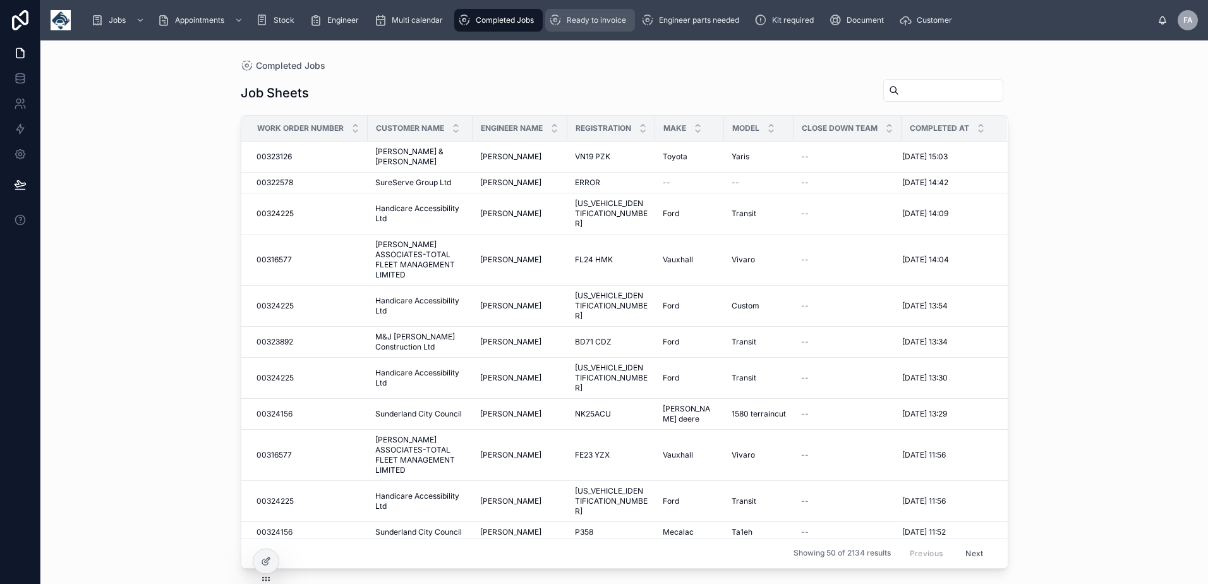
click at [601, 21] on span "Ready to invoice" at bounding box center [596, 20] width 59 height 10
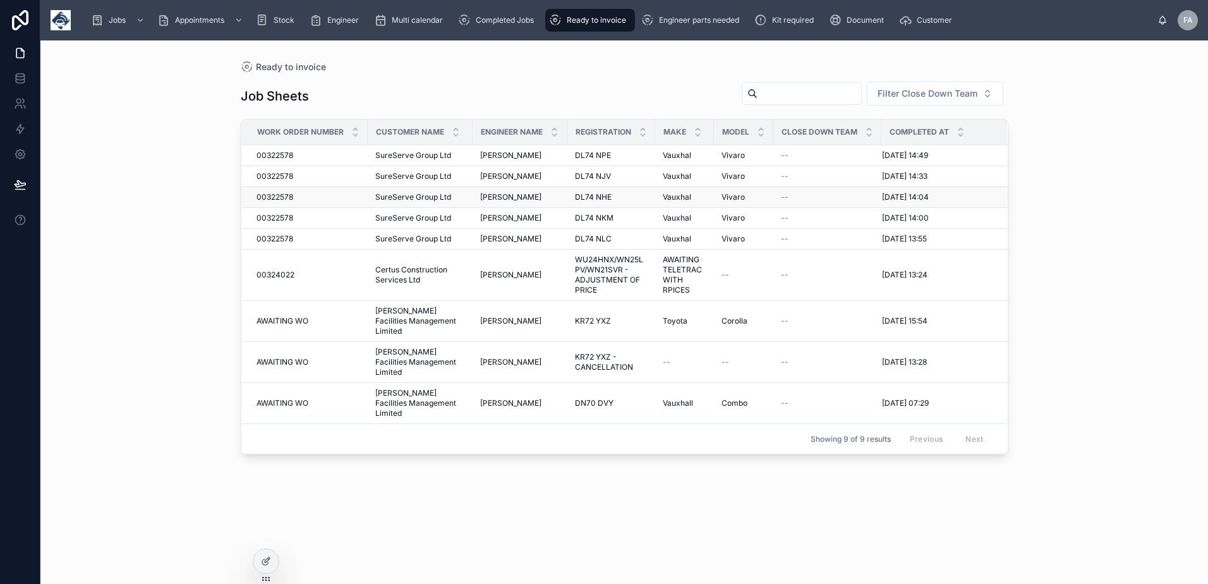
click at [284, 198] on span "00322578" at bounding box center [275, 197] width 37 height 10
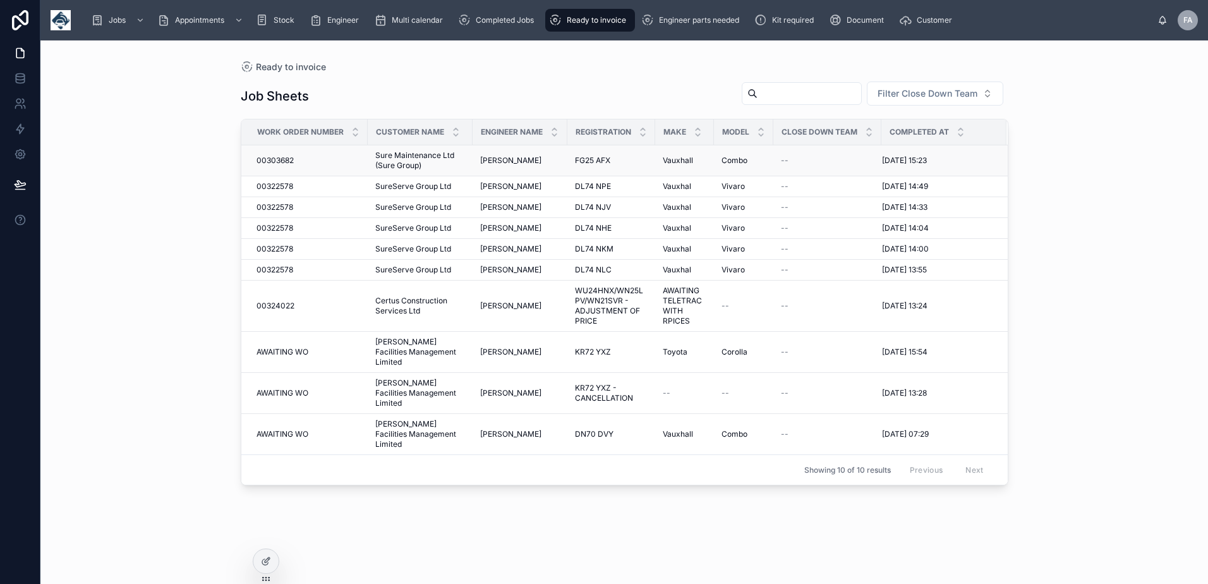
click at [284, 157] on span "00303682" at bounding box center [275, 160] width 37 height 10
click at [484, 17] on span "Completed Jobs" at bounding box center [505, 20] width 58 height 10
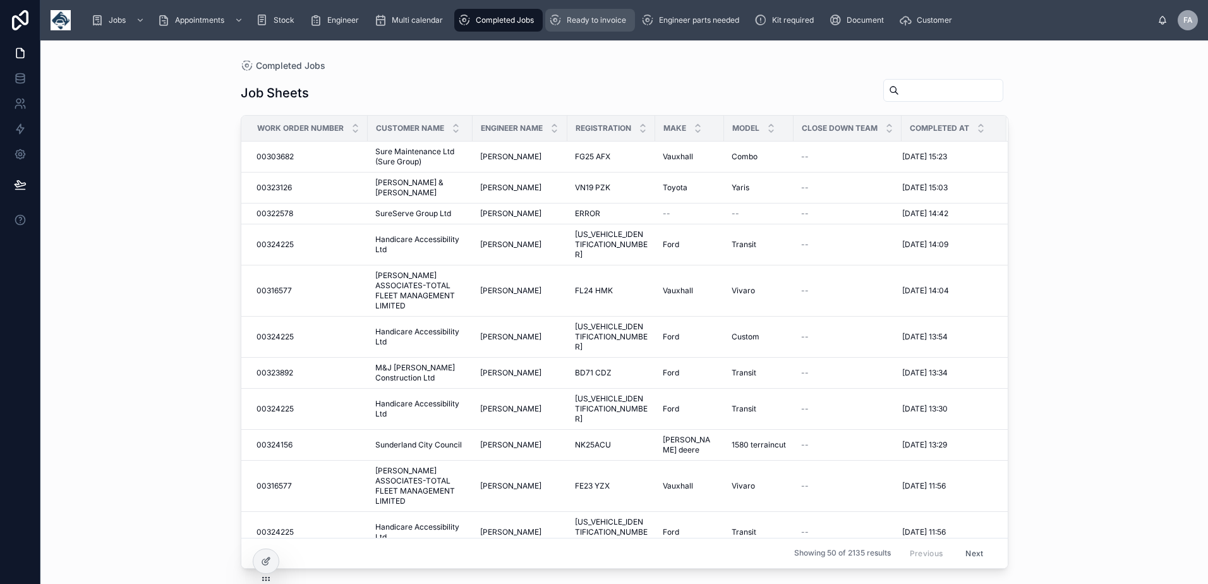
click at [597, 21] on span "Ready to invoice" at bounding box center [596, 20] width 59 height 10
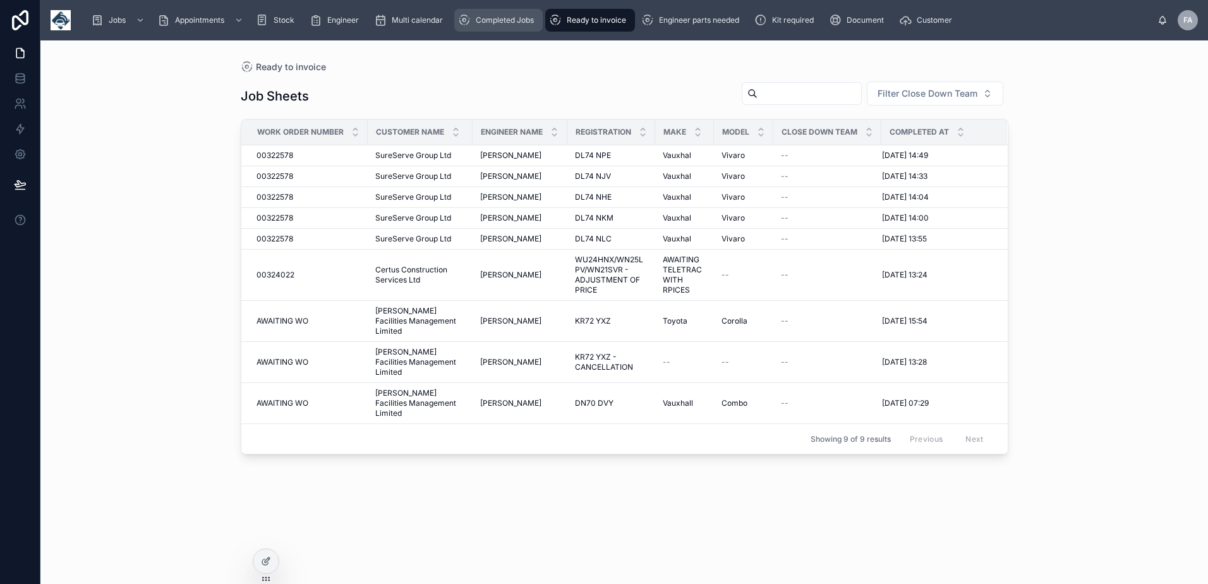
click at [499, 17] on span "Completed Jobs" at bounding box center [505, 20] width 58 height 10
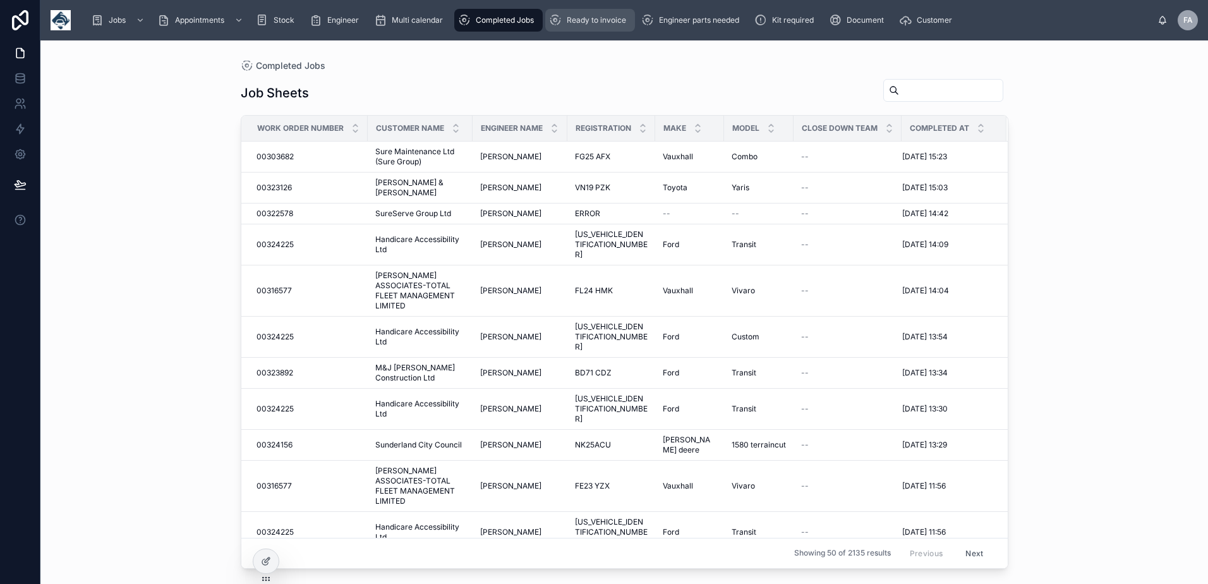
click at [567, 16] on div "Ready to invoice" at bounding box center [590, 20] width 82 height 20
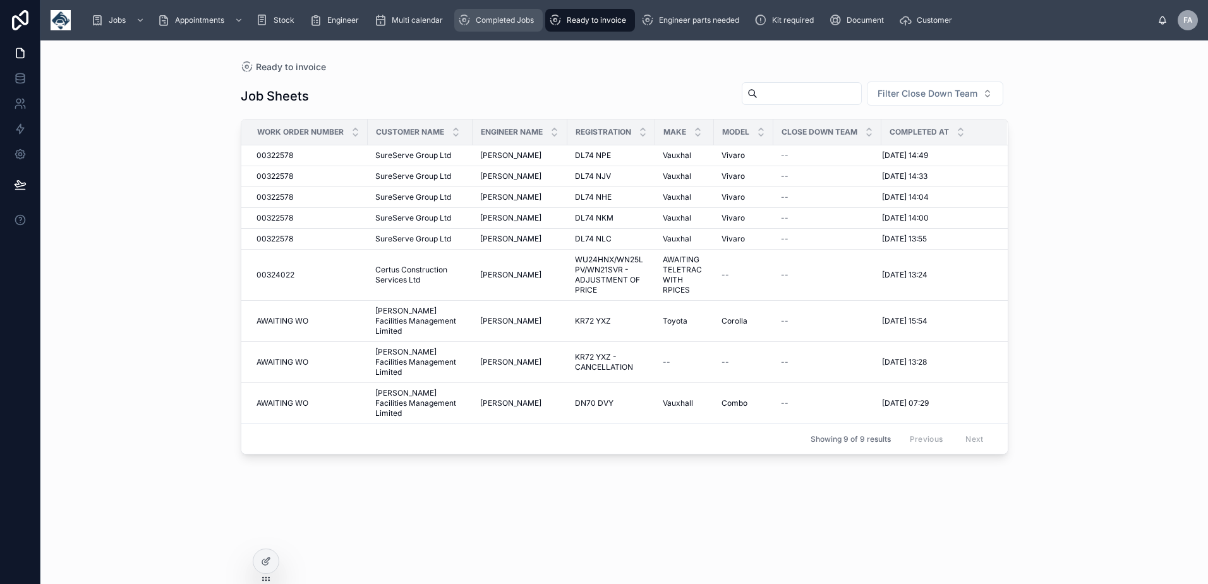
click at [505, 27] on div "Completed Jobs" at bounding box center [498, 20] width 81 height 20
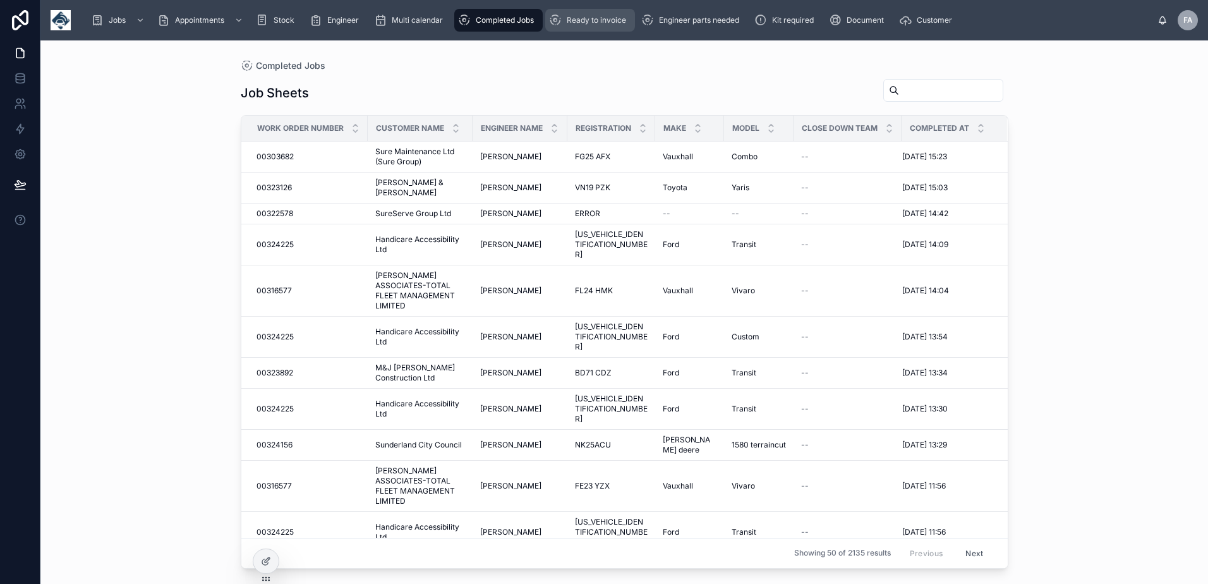
click at [599, 20] on span "Ready to invoice" at bounding box center [596, 20] width 59 height 10
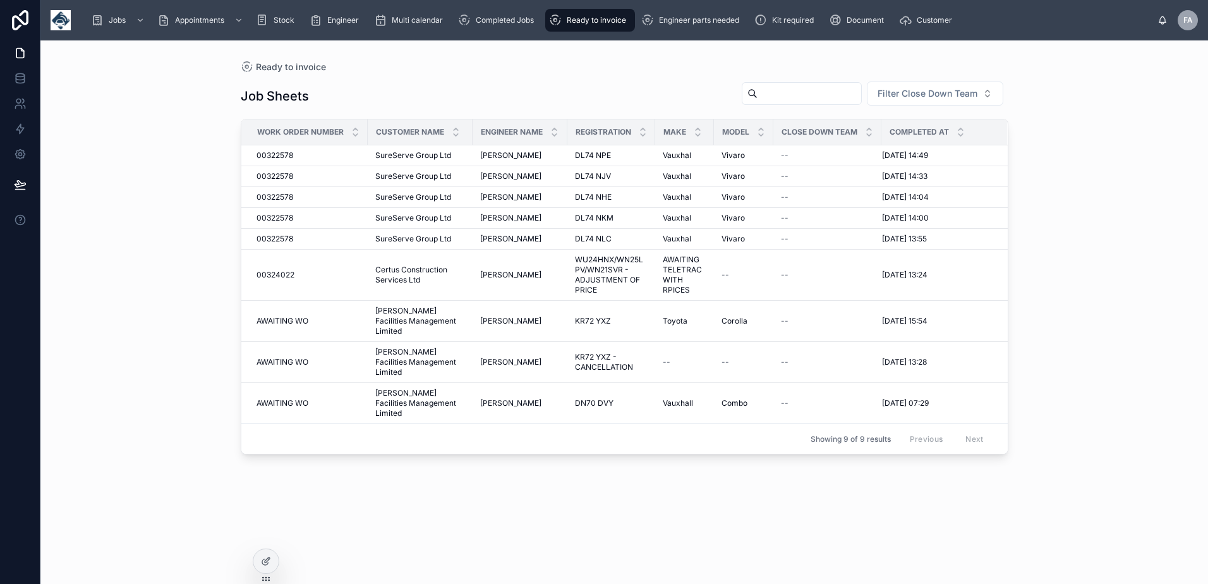
click at [504, 61] on div "Ready to invoice" at bounding box center [625, 67] width 768 height 13
click at [513, 18] on span "Completed Jobs" at bounding box center [505, 20] width 58 height 10
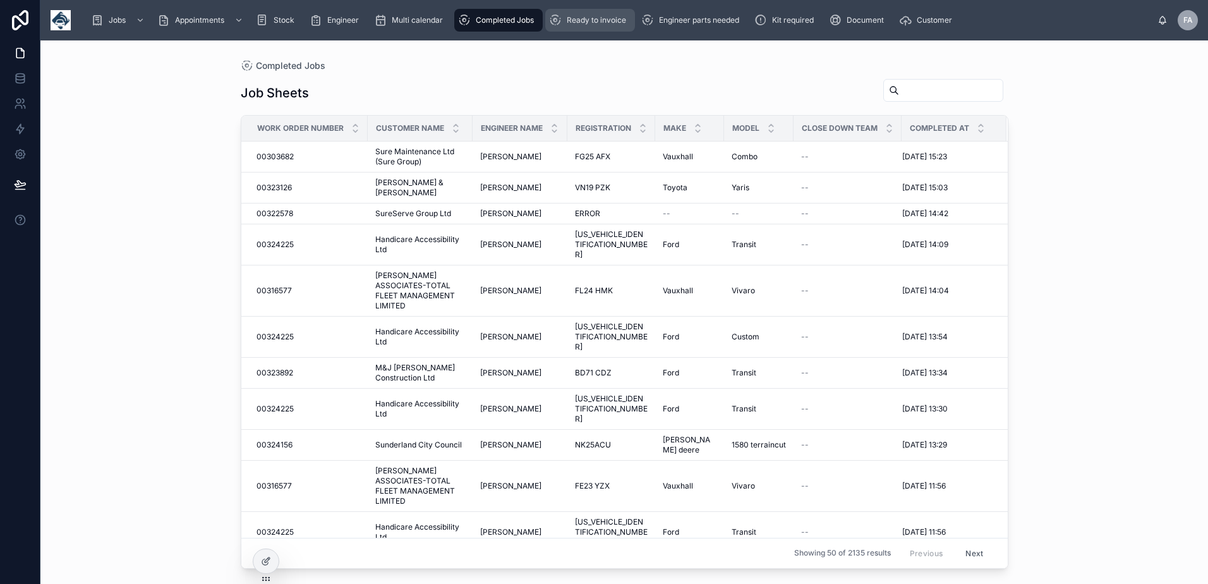
click at [582, 23] on span "Ready to invoice" at bounding box center [596, 20] width 59 height 10
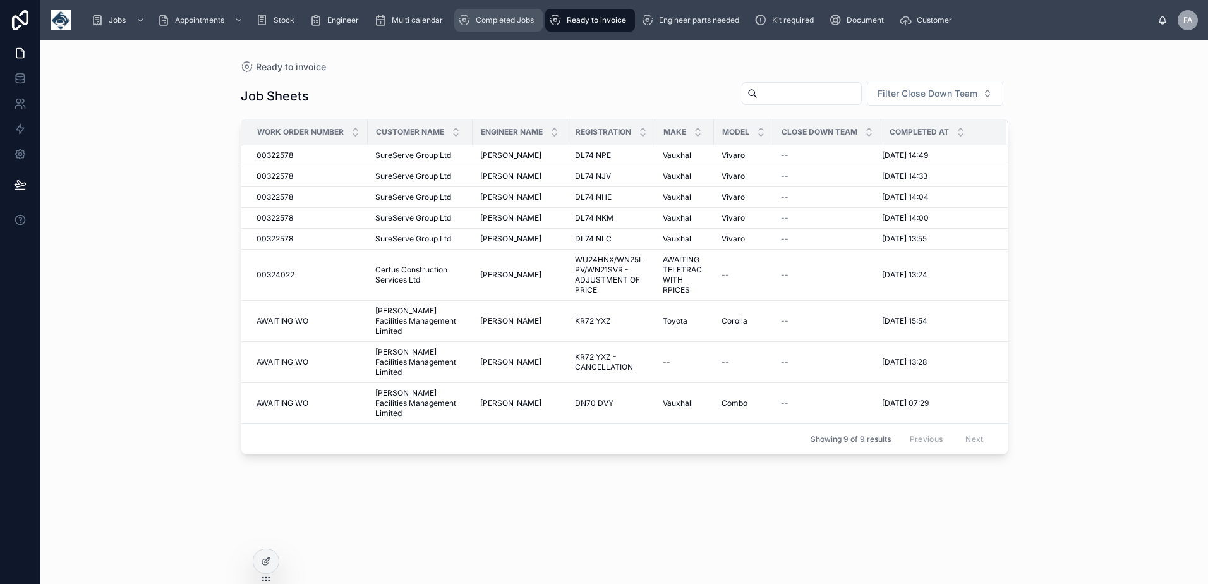
click at [485, 28] on div "Completed Jobs" at bounding box center [498, 20] width 81 height 20
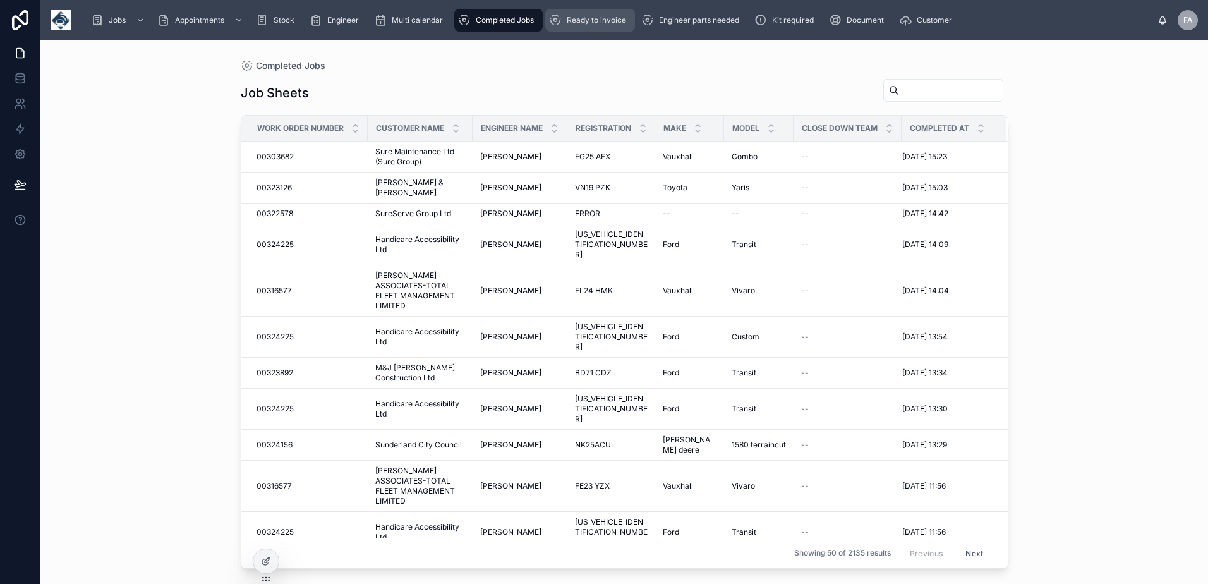
click at [595, 19] on span "Ready to invoice" at bounding box center [596, 20] width 59 height 10
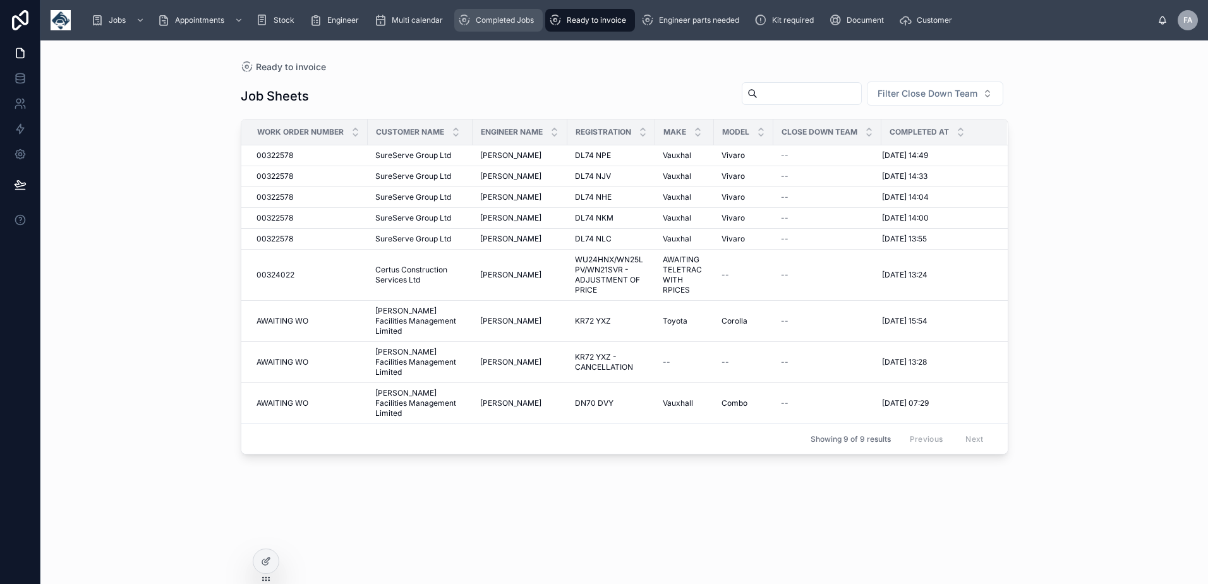
click at [495, 27] on div "Completed Jobs" at bounding box center [498, 20] width 81 height 20
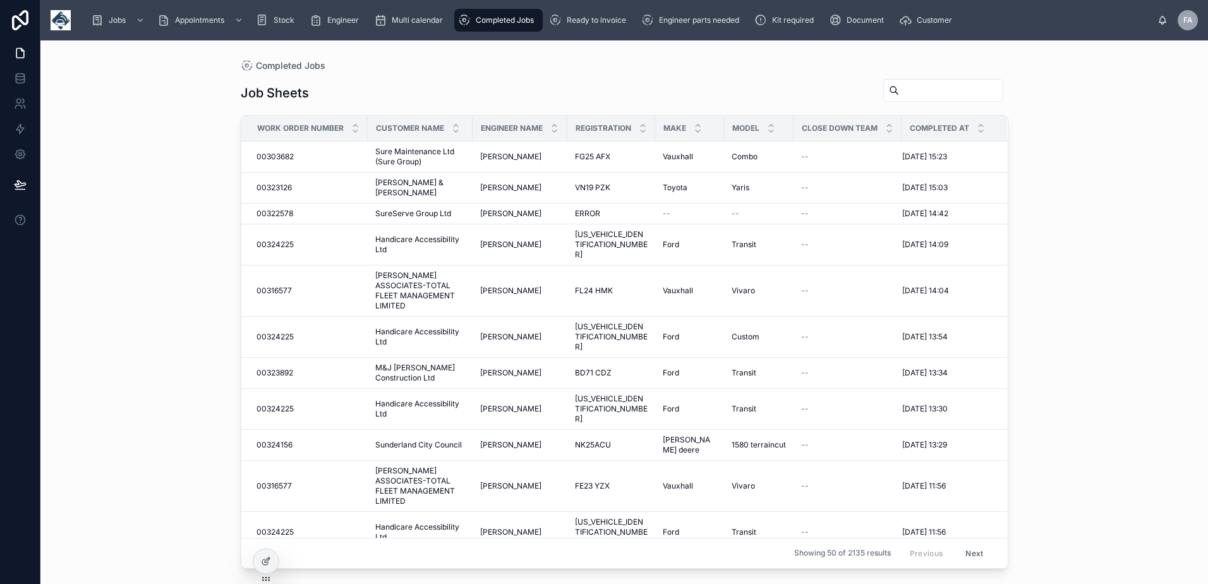
click at [614, 33] on div "Jobs Appointments Stock Engineer Multi calendar Completed Jobs Ready to invoice…" at bounding box center [619, 20] width 1077 height 28
click at [605, 28] on div "Ready to invoice" at bounding box center [590, 20] width 82 height 20
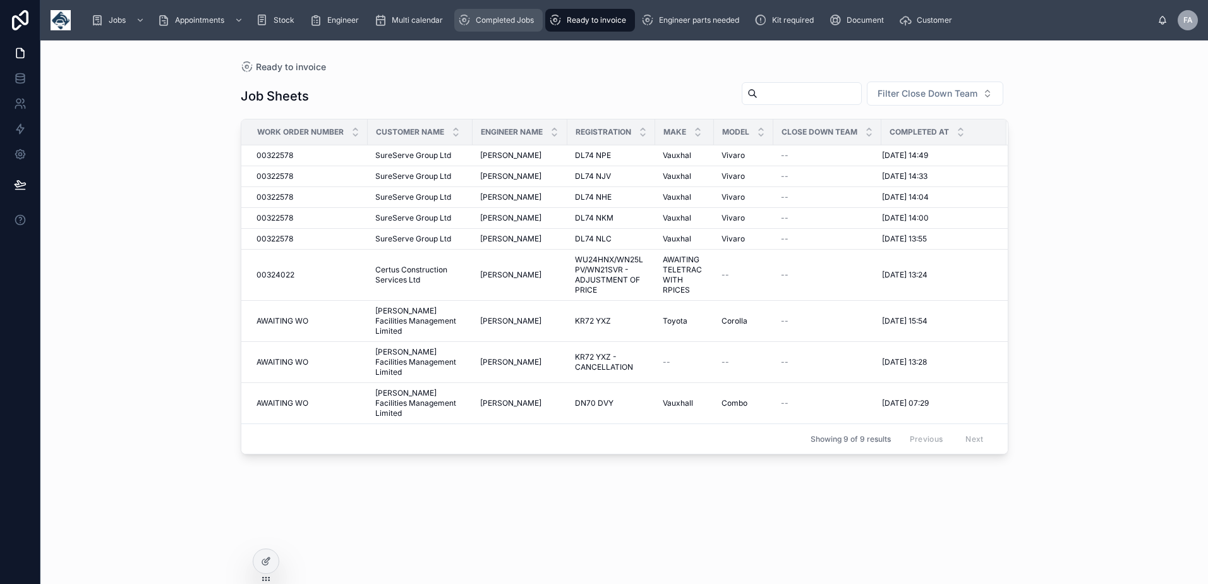
click at [489, 15] on div "Completed Jobs" at bounding box center [498, 20] width 81 height 20
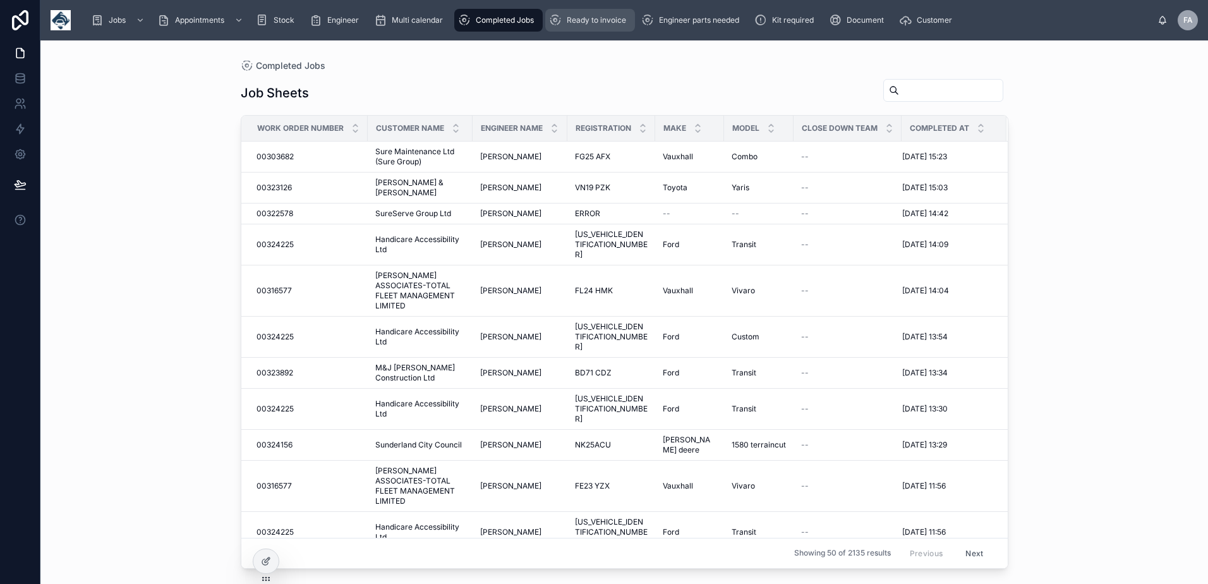
click at [580, 14] on div "Ready to invoice" at bounding box center [590, 20] width 82 height 20
